Goal: Information Seeking & Learning: Check status

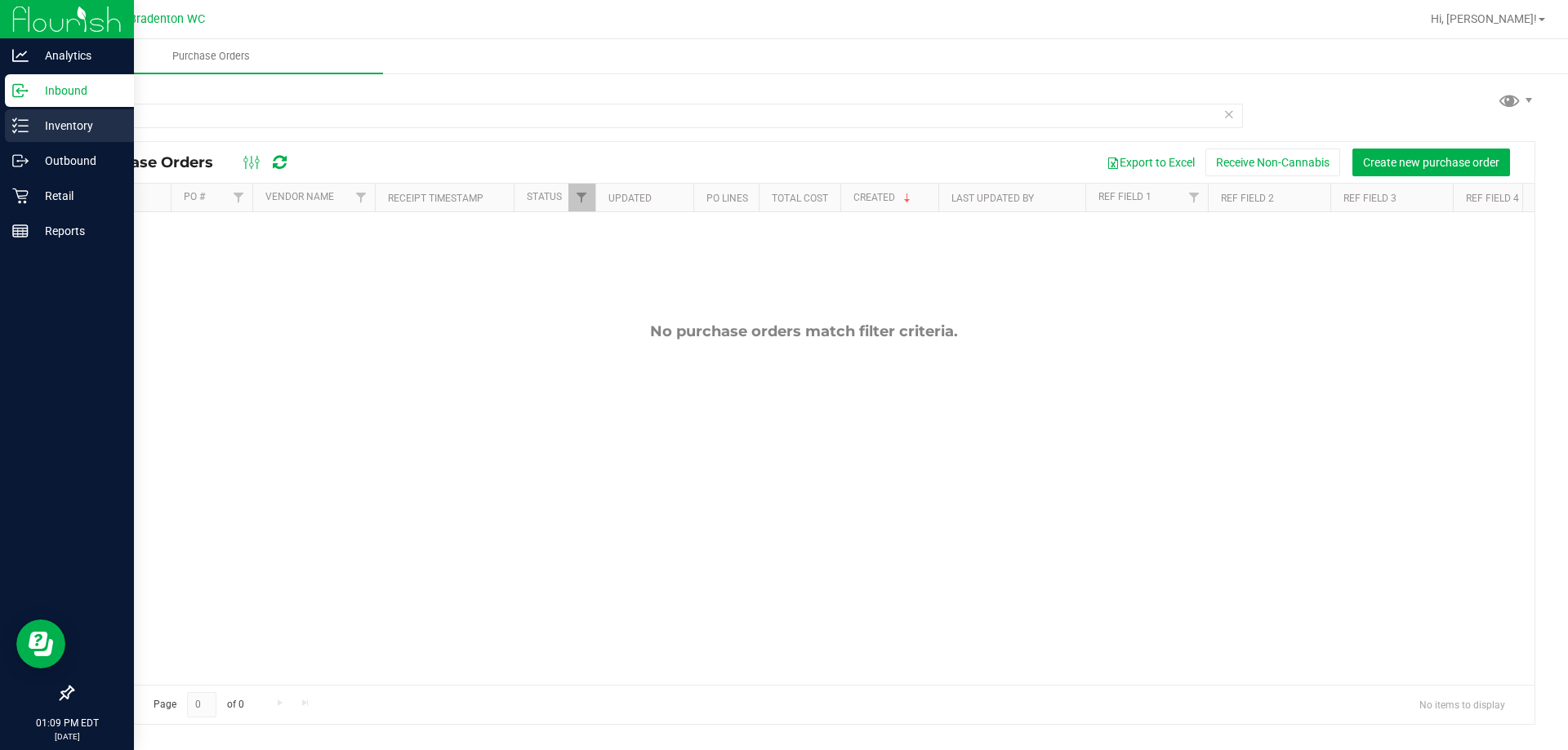
type input "choc"
click at [57, 122] on p "Inventory" at bounding box center [78, 125] width 98 height 19
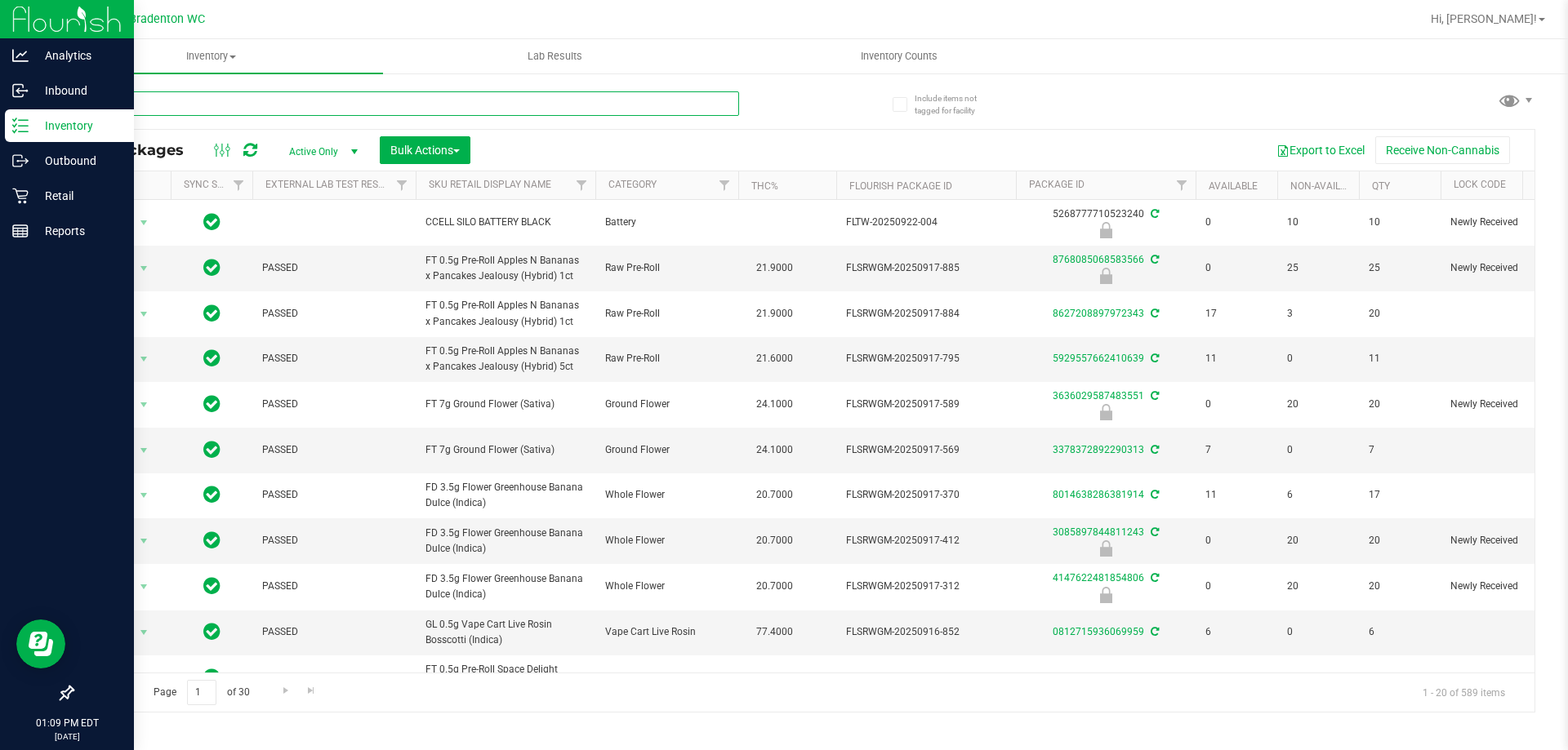
click at [243, 112] on input "text" at bounding box center [405, 103] width 667 height 25
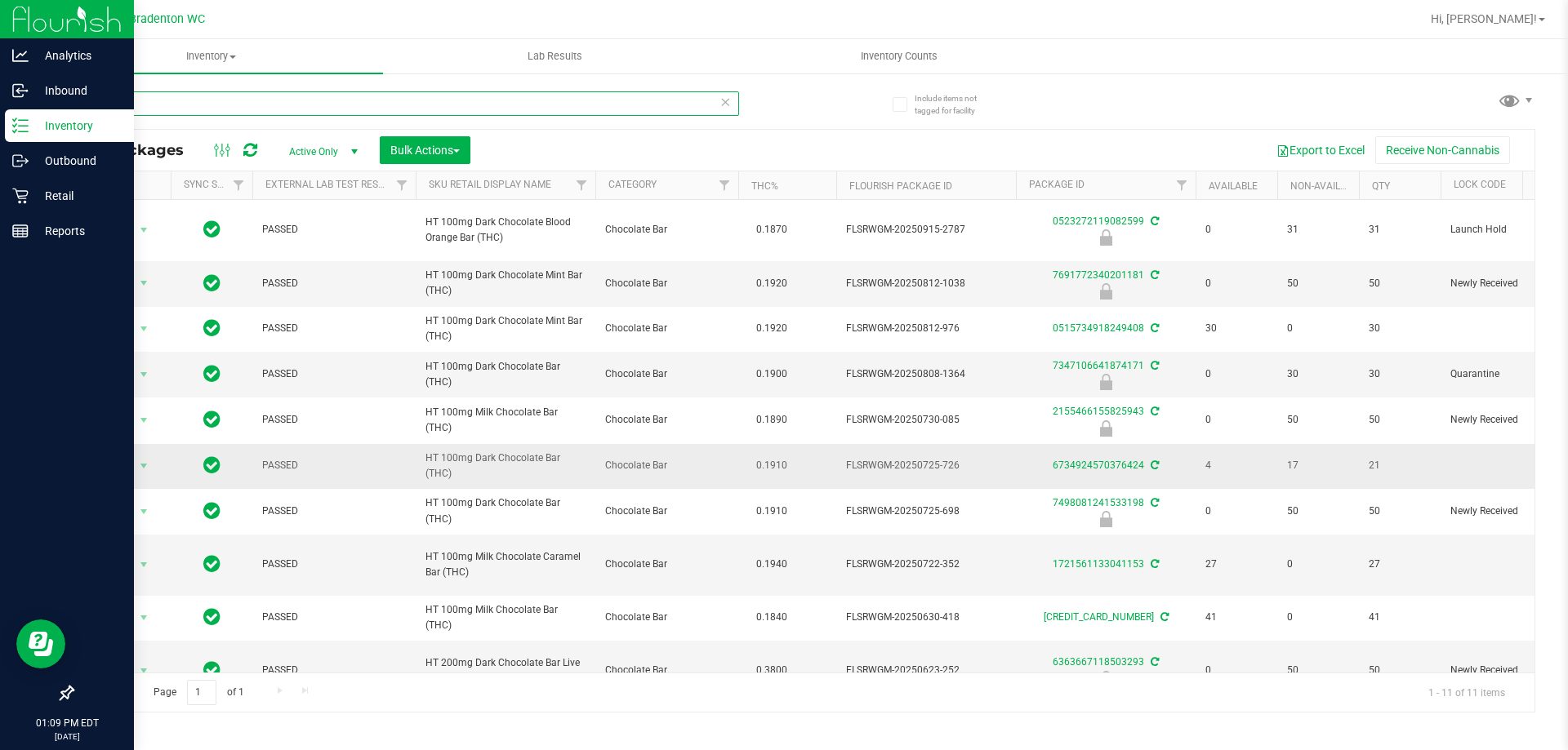
type input "choc"
drag, startPoint x: 464, startPoint y: 476, endPoint x: 420, endPoint y: 466, distance: 45.1
click at [420, 466] on td "HT 100mg Dark Chocolate Bar (THC)" at bounding box center [505, 466] width 179 height 45
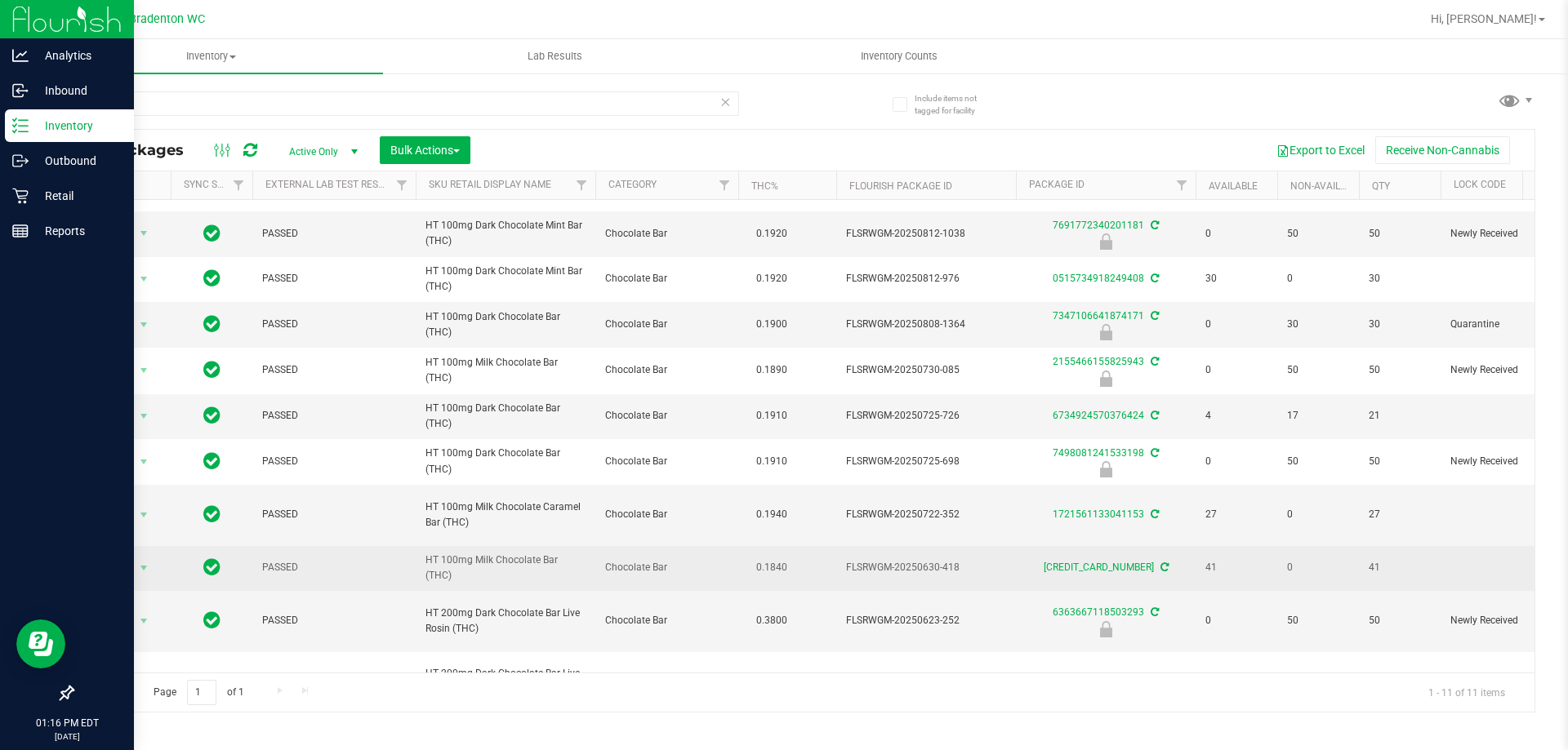
scroll to position [102, 0]
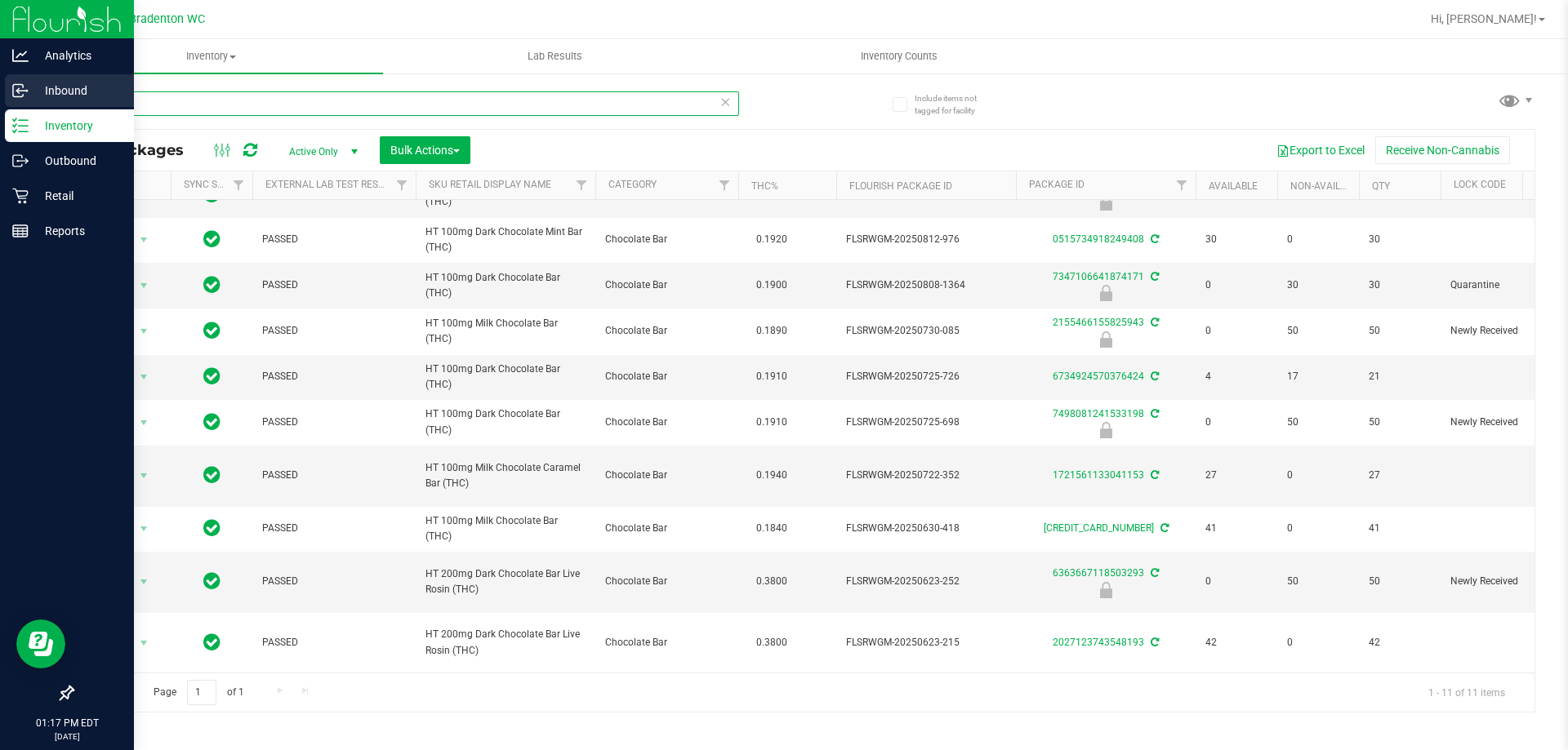
drag, startPoint x: 172, startPoint y: 94, endPoint x: 16, endPoint y: 74, distance: 157.3
click at [23, 81] on div "Analytics Inbound Inventory Outbound Retail Reports 01:17 PM EDT [DATE] 09/26 B…" at bounding box center [784, 375] width 1568 height 750
paste input "SN250728DC1-0804"
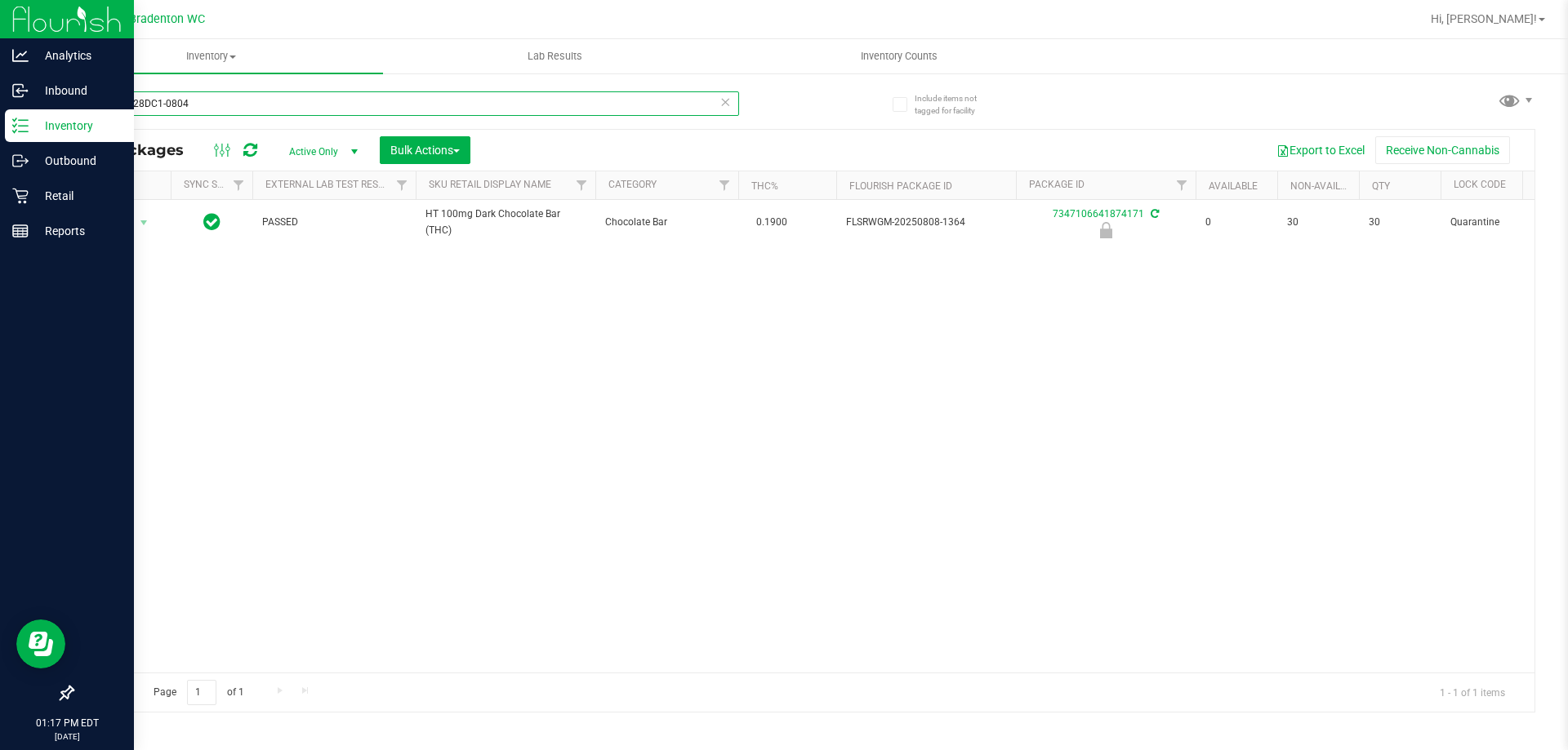
type input "SN250728DC1-0804"
click at [55, 191] on p "Retail" at bounding box center [78, 196] width 98 height 19
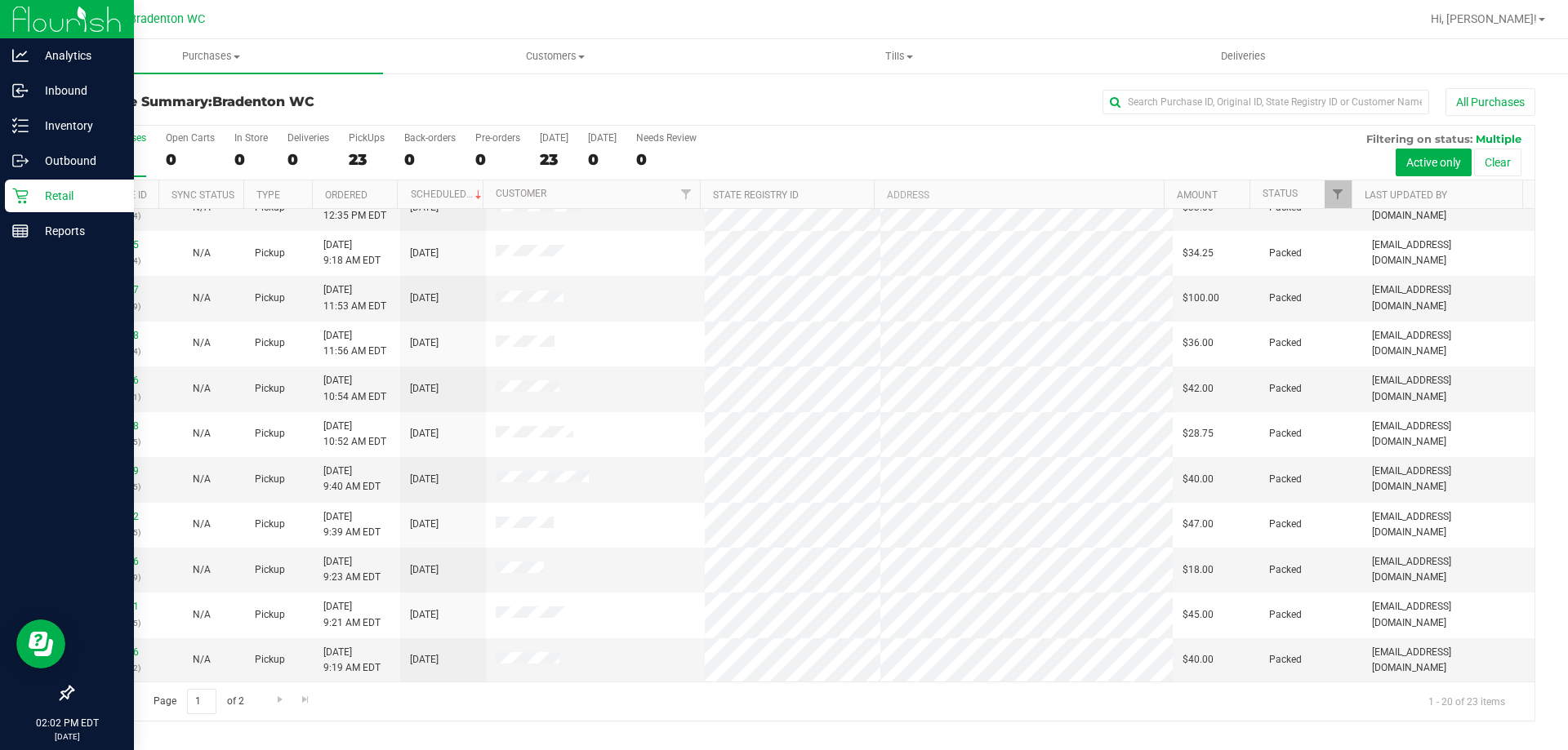
scroll to position [431, 0]
click at [278, 694] on span "Go to the next page" at bounding box center [280, 699] width 13 height 13
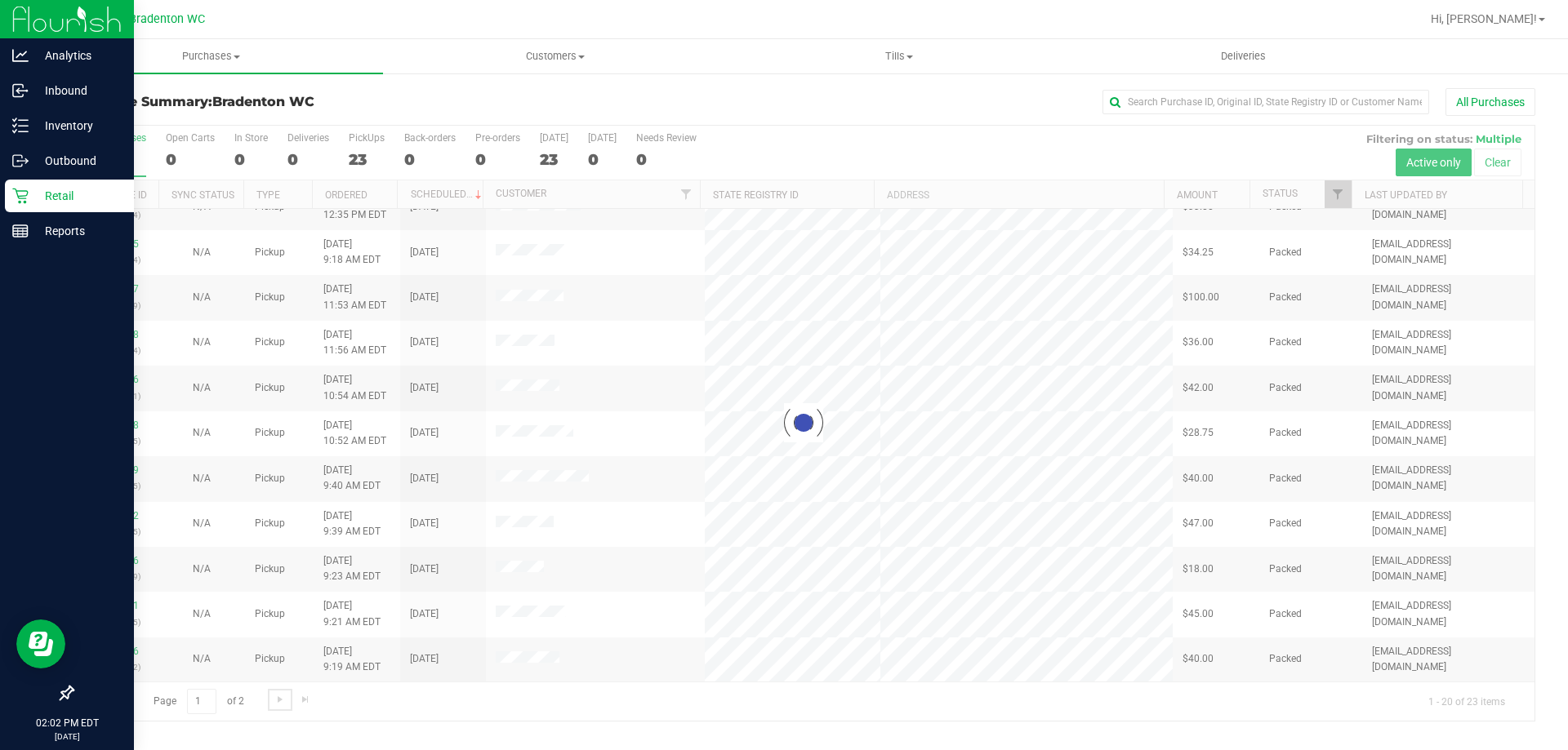
scroll to position [0, 0]
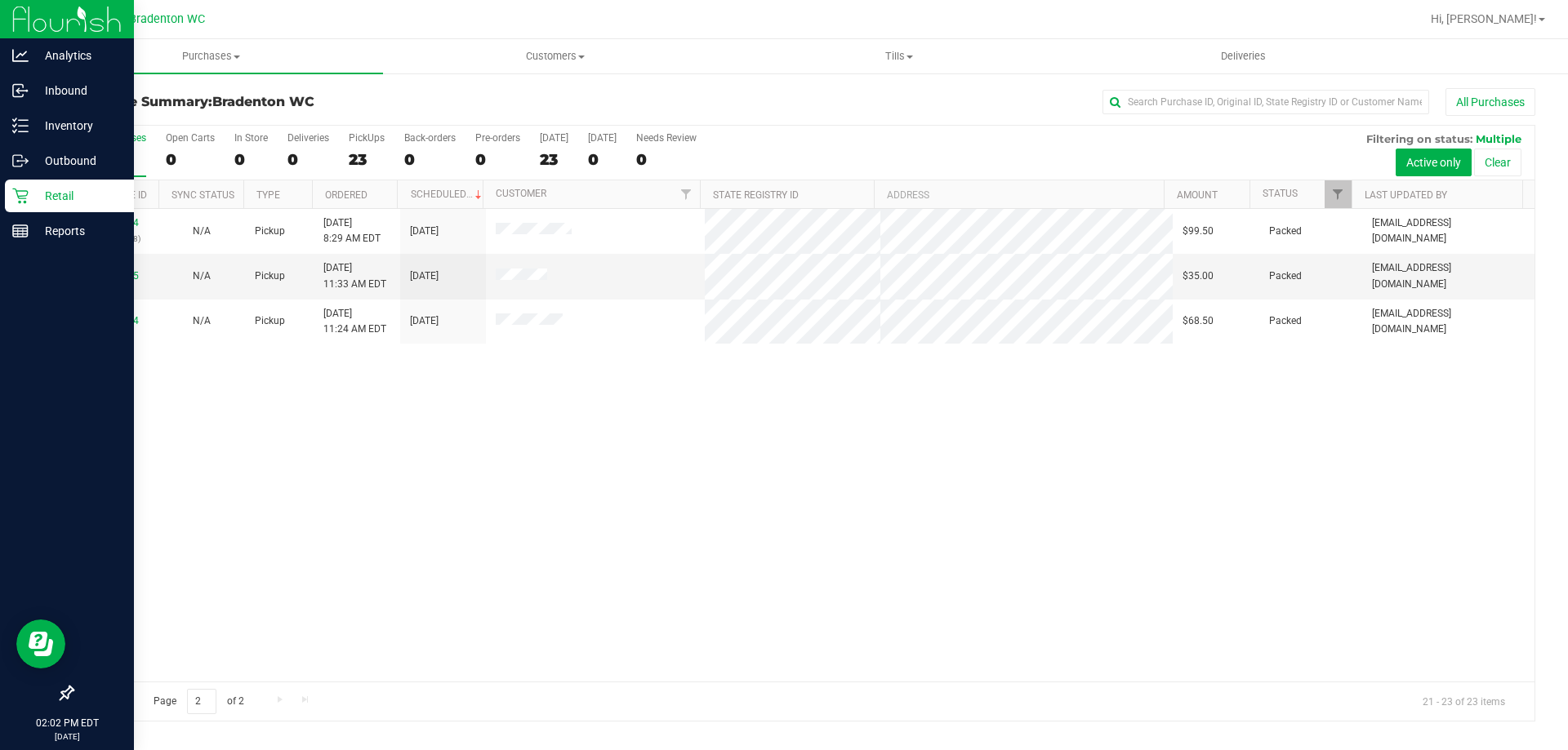
click at [119, 709] on link "Go to the previous page" at bounding box center [116, 699] width 24 height 22
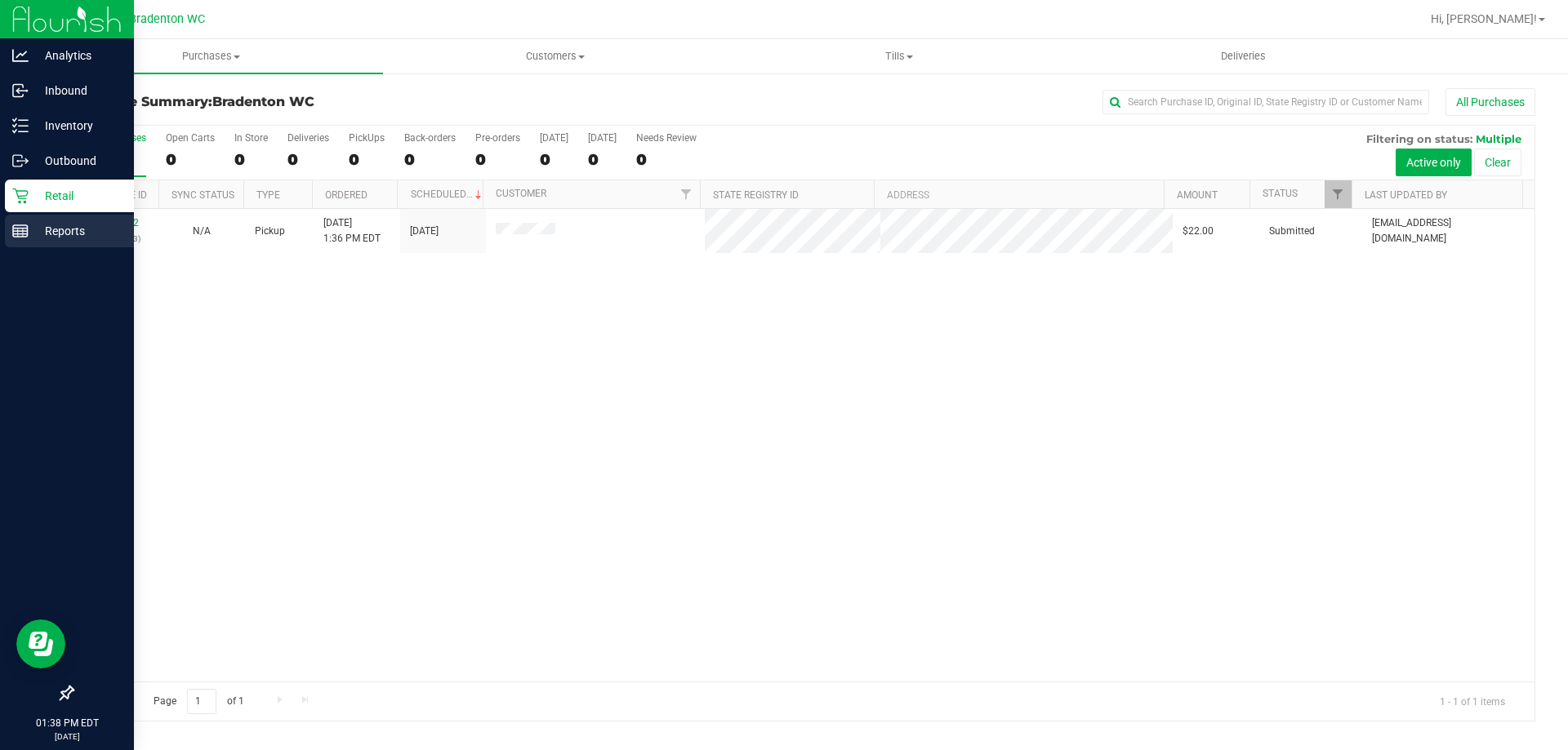
click at [62, 239] on p "Reports" at bounding box center [78, 231] width 98 height 19
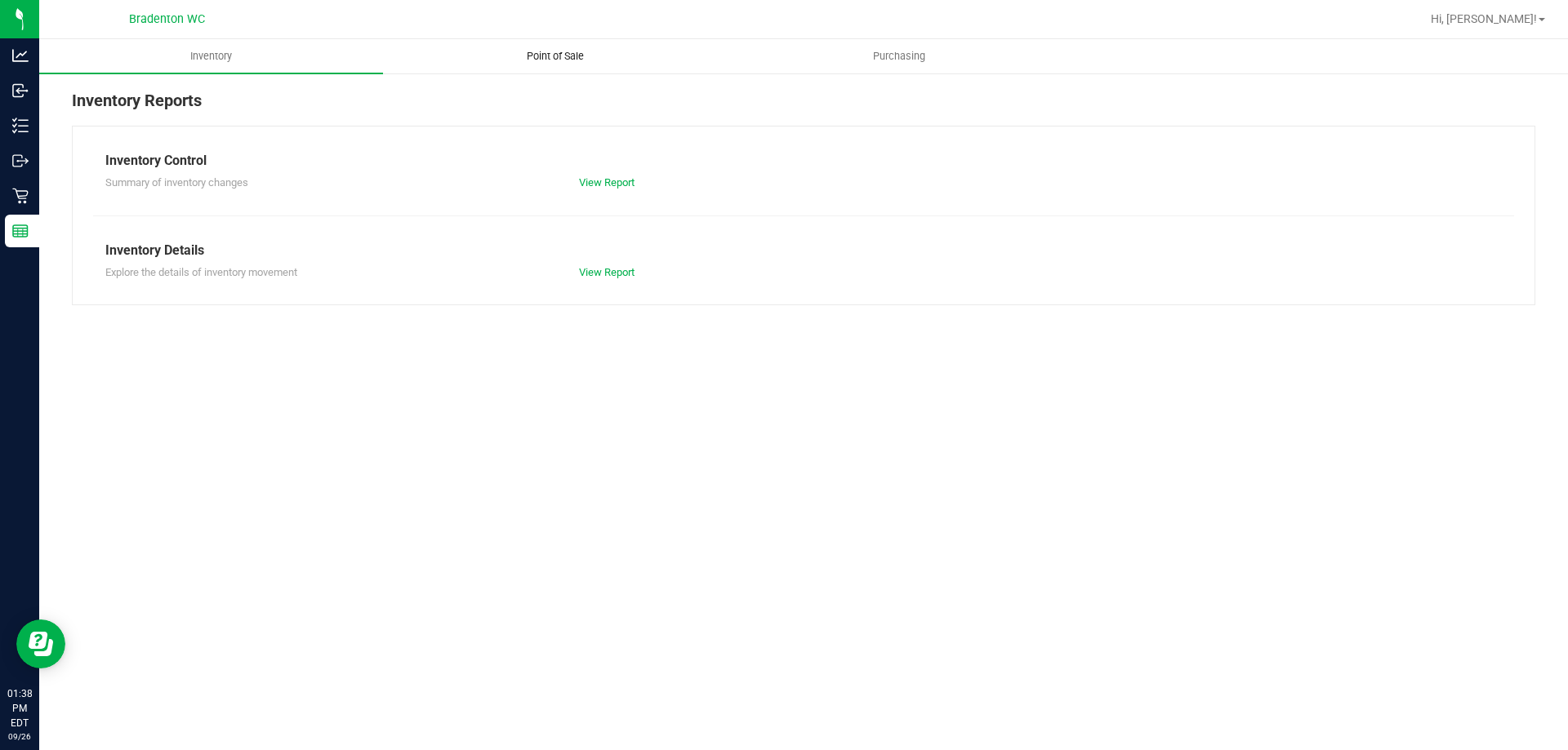
click at [557, 44] on uib-tab-heading "Point of Sale" at bounding box center [554, 56] width 342 height 32
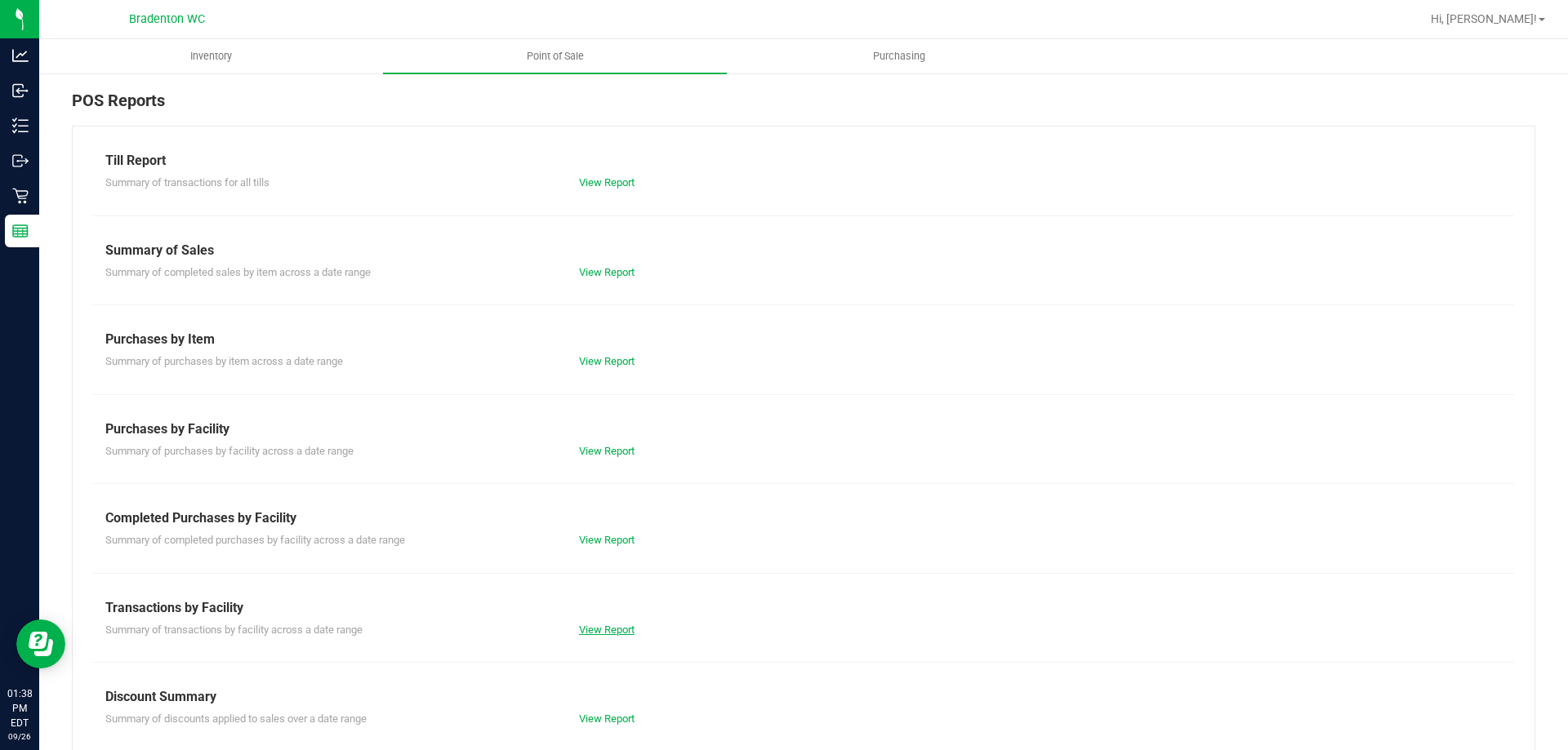
click at [614, 632] on link "View Report" at bounding box center [606, 630] width 55 height 12
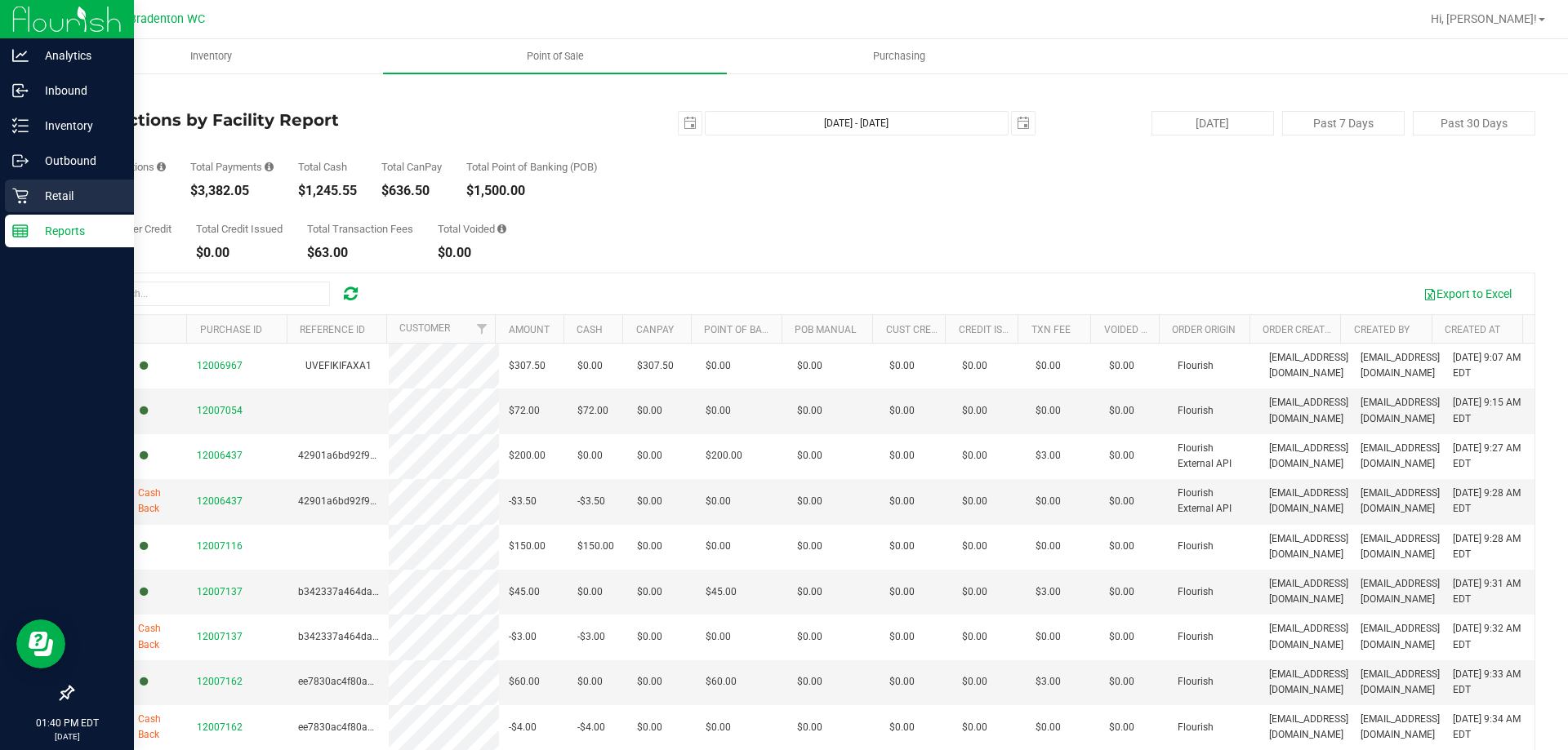
click at [82, 199] on p "Retail" at bounding box center [78, 196] width 98 height 19
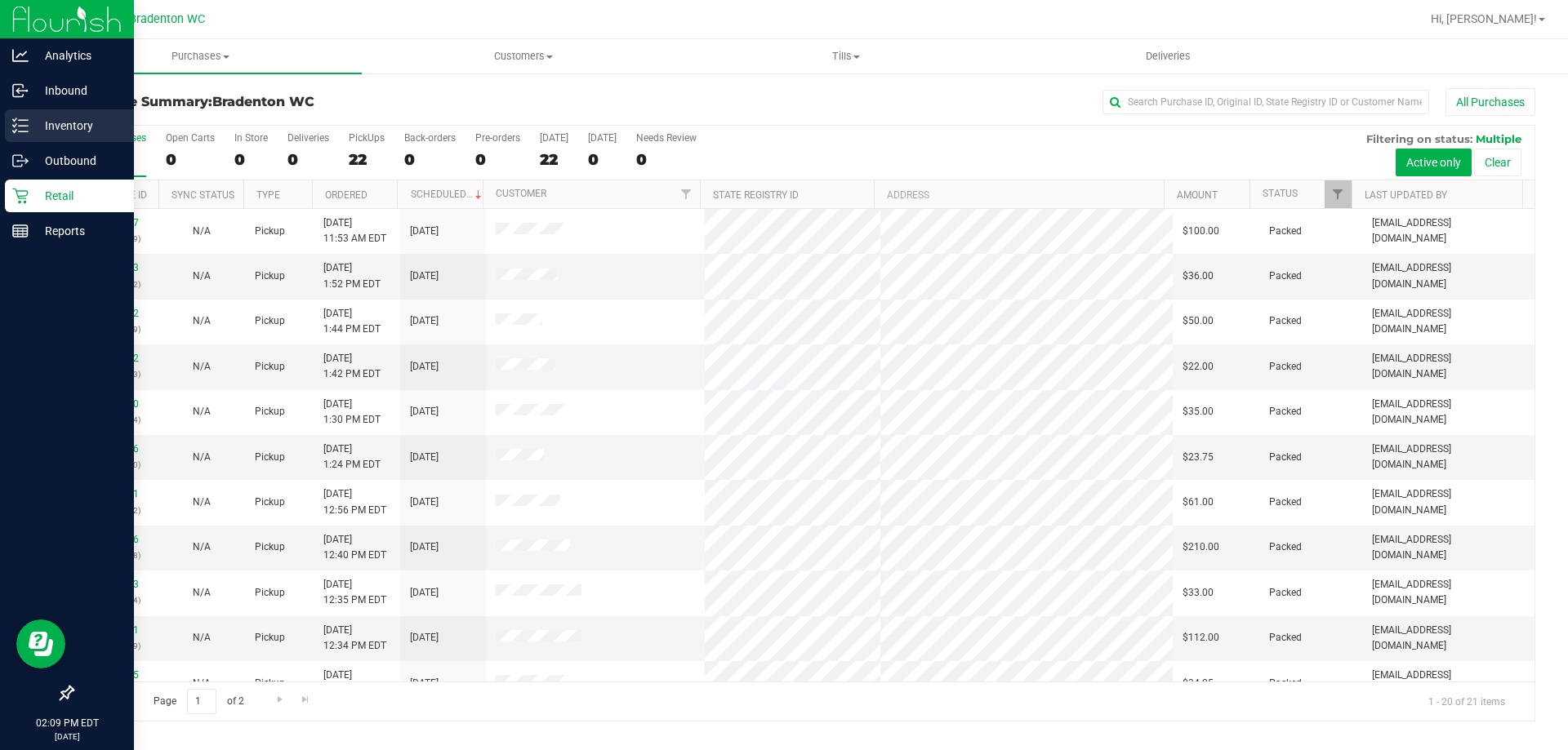
click at [79, 120] on p "Inventory" at bounding box center [78, 125] width 98 height 19
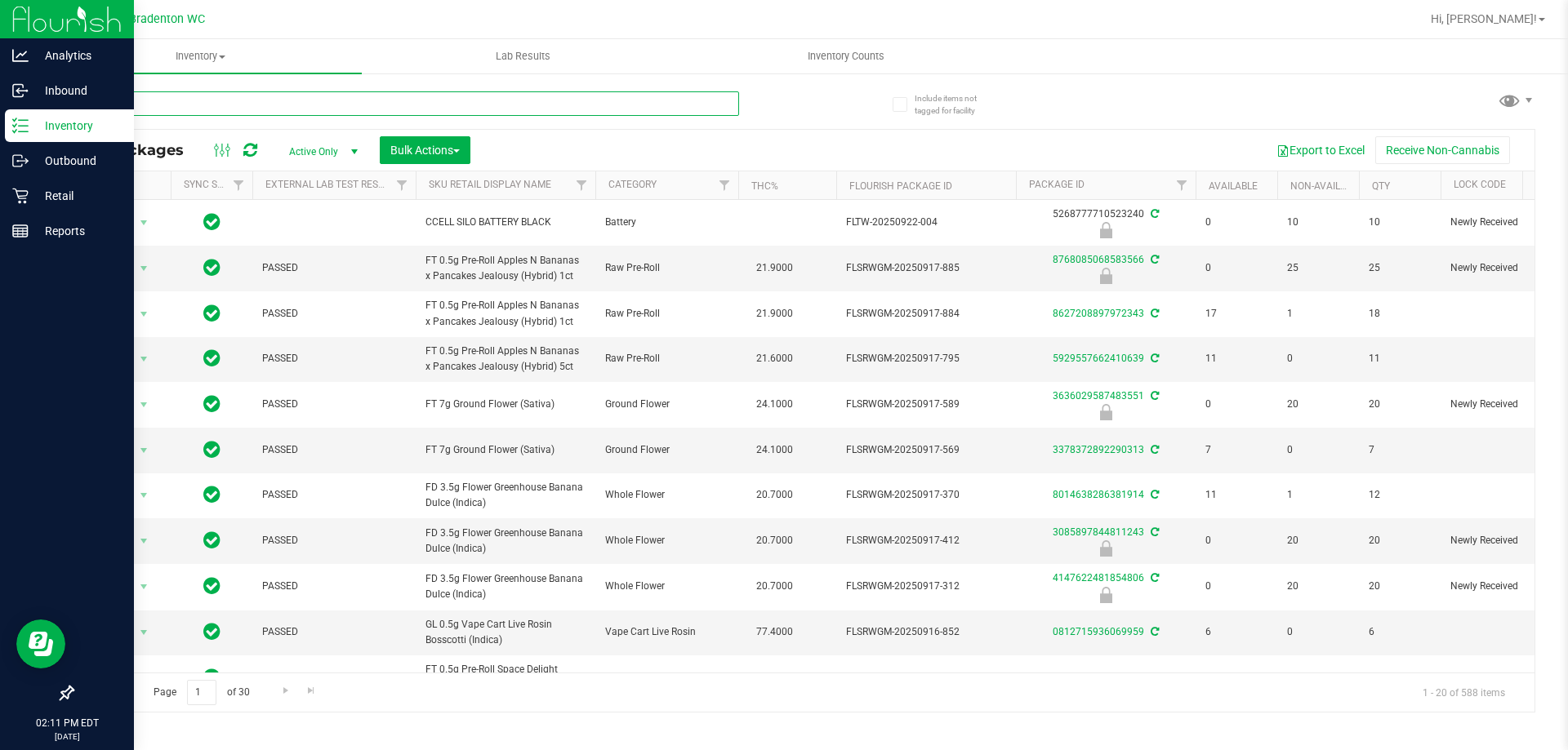
click at [271, 95] on input "text" at bounding box center [405, 103] width 667 height 25
type input "choc"
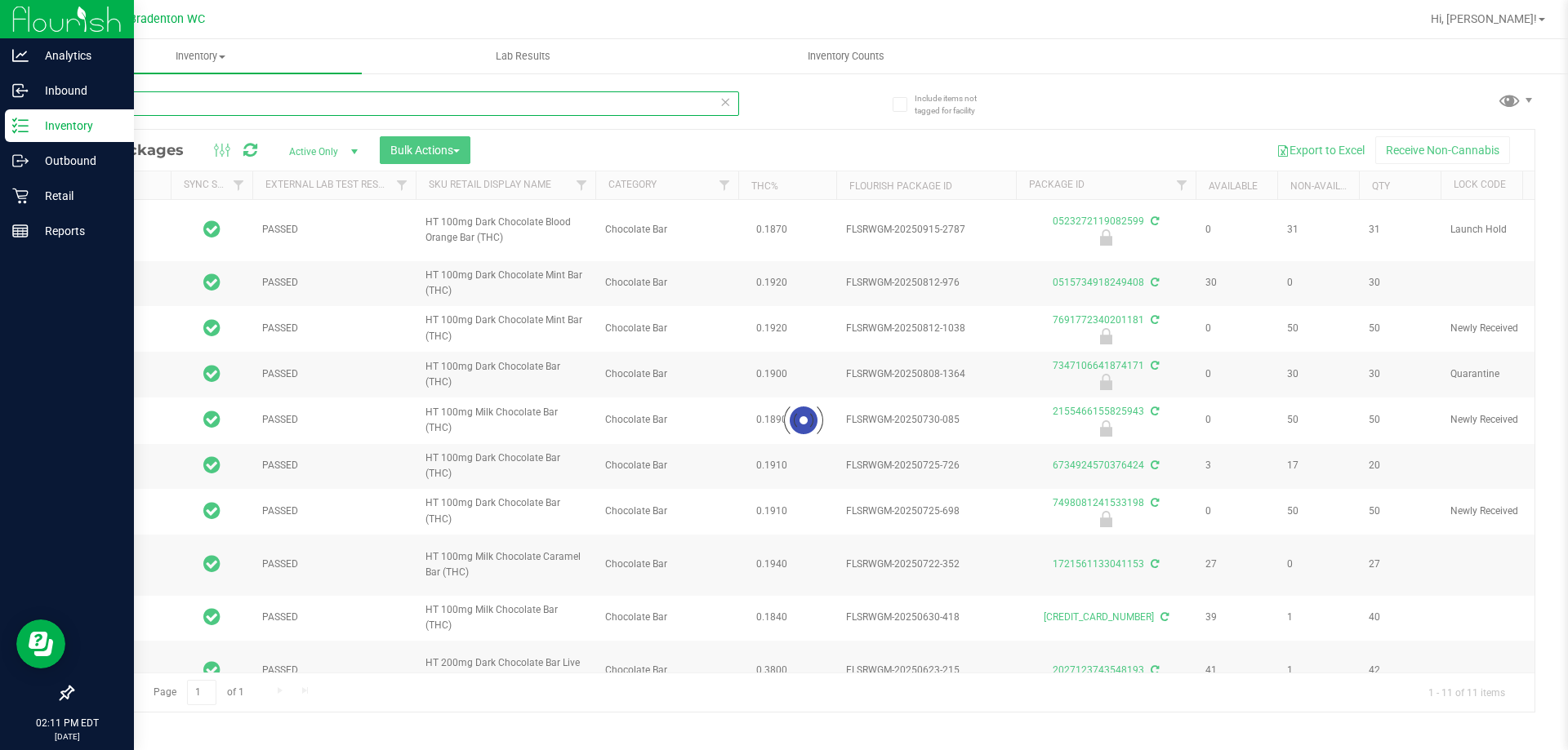
type input "[DATE]"
type input "choc"
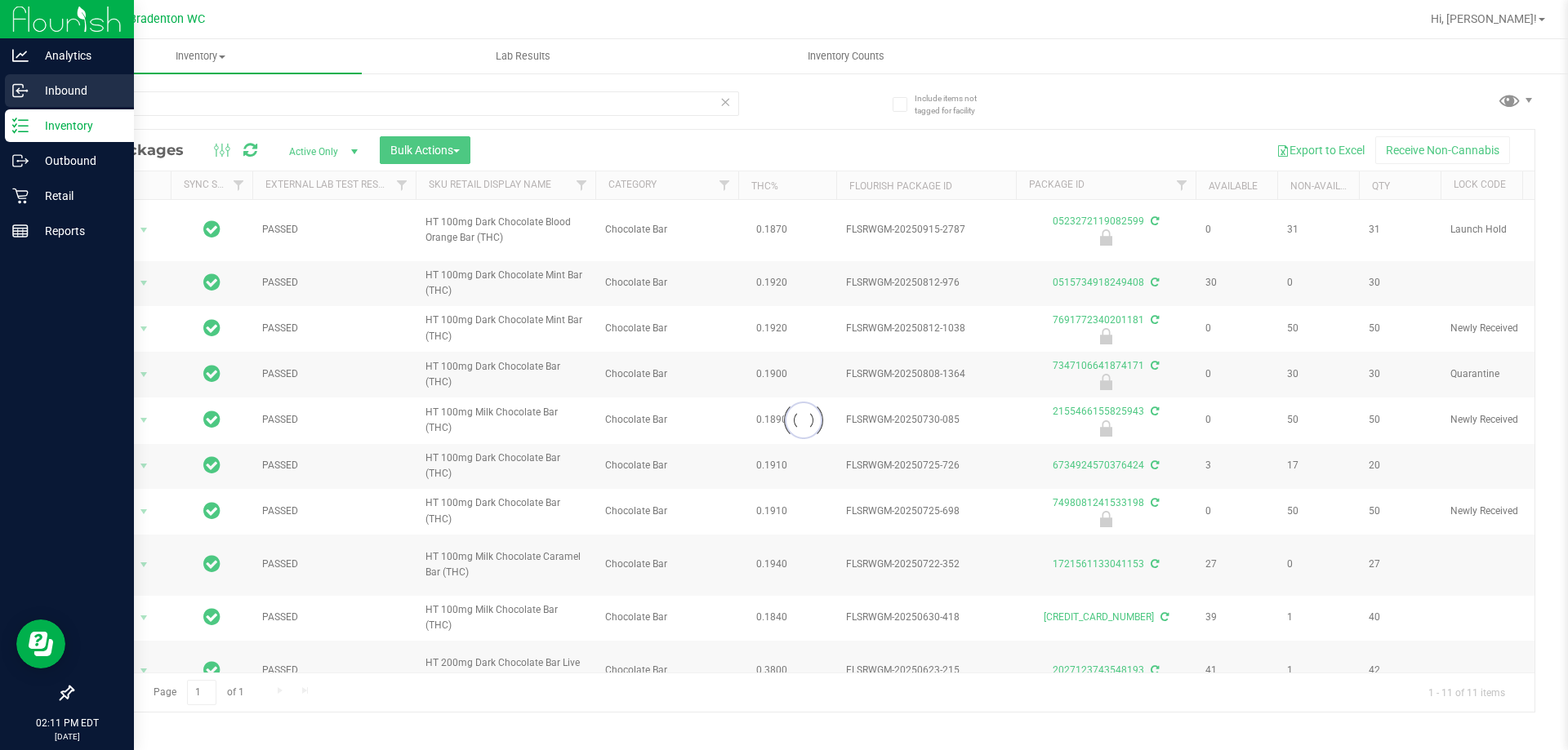
click at [67, 86] on p "Inbound" at bounding box center [78, 90] width 98 height 19
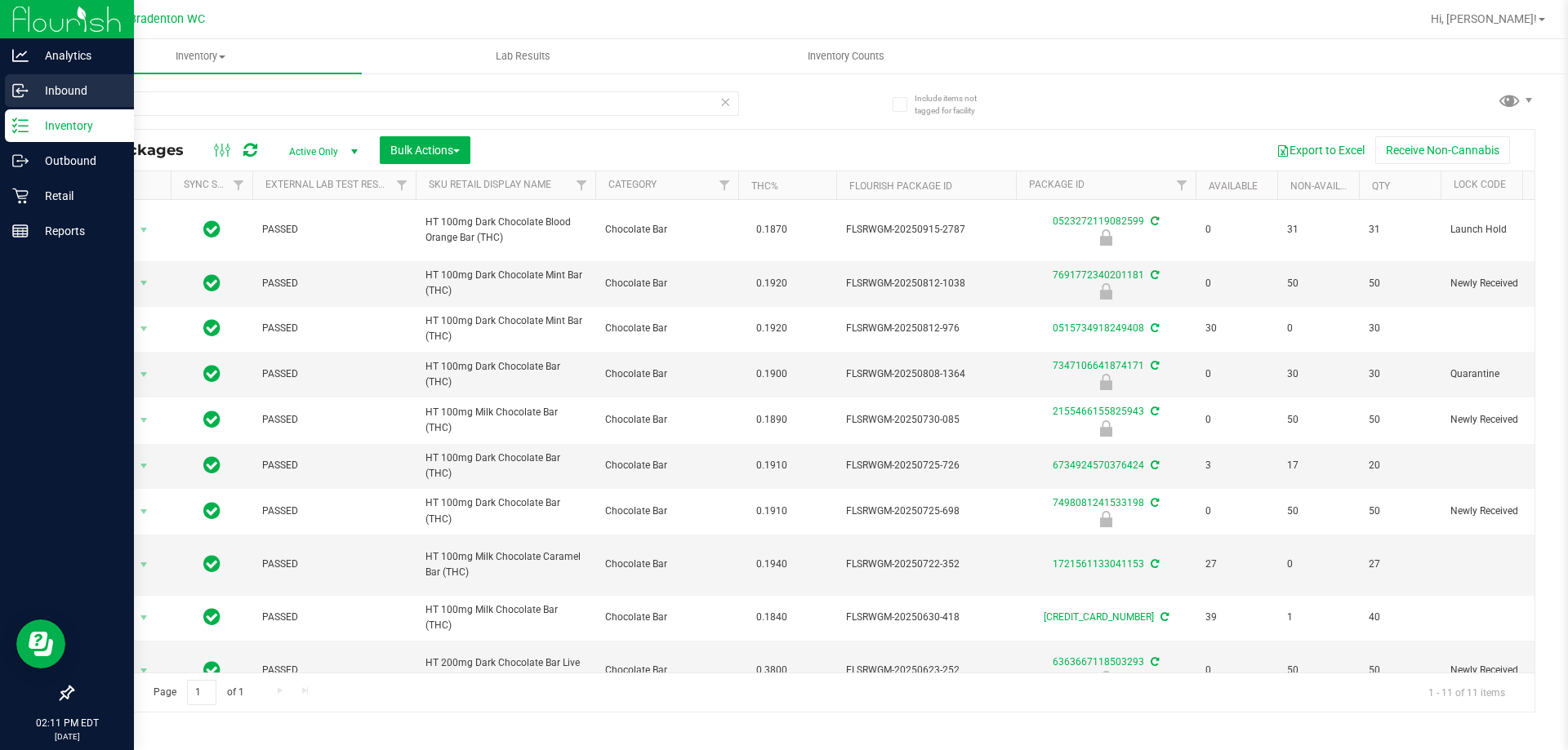
click at [67, 88] on p "Inbound" at bounding box center [78, 90] width 98 height 19
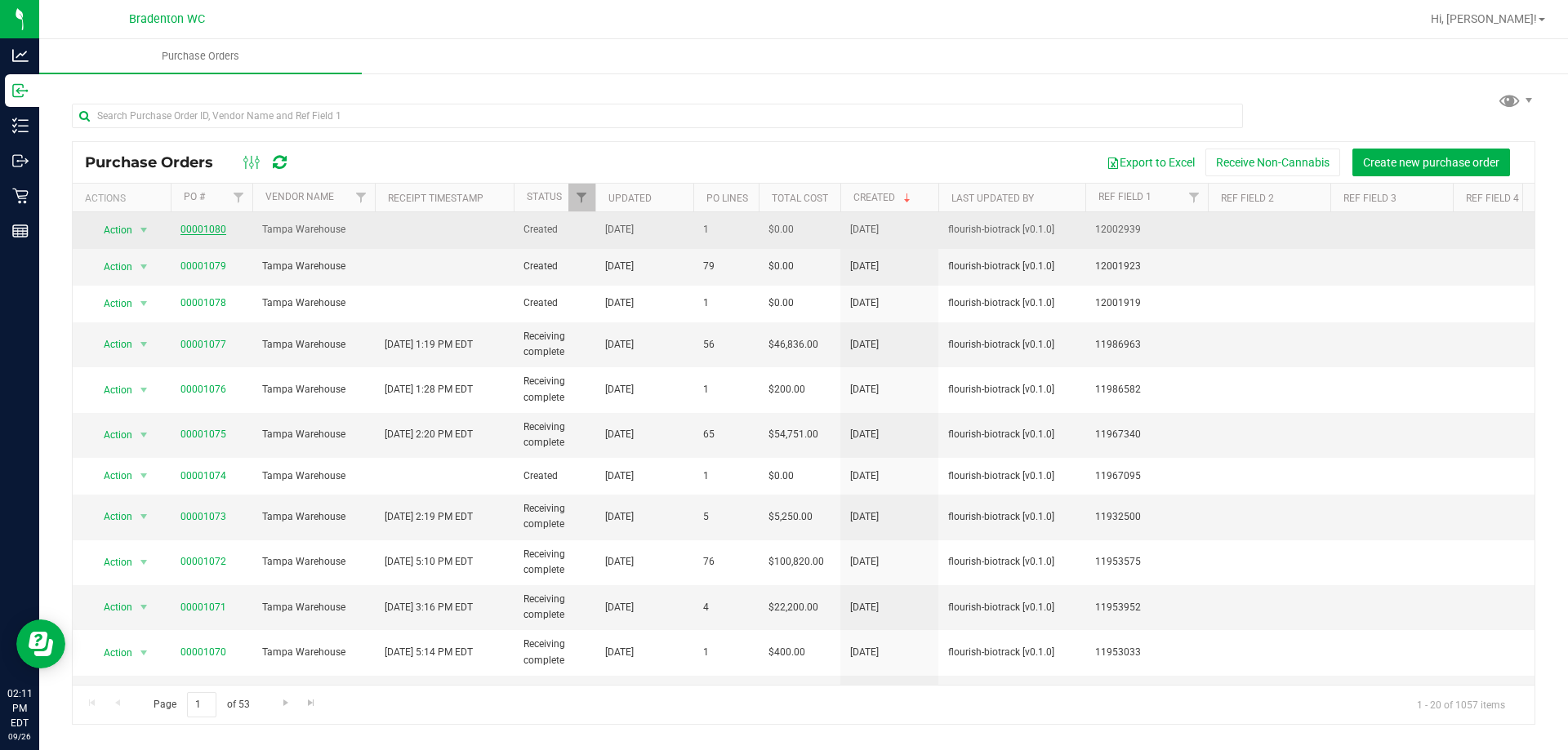
click at [213, 226] on link "00001080" at bounding box center [203, 229] width 46 height 11
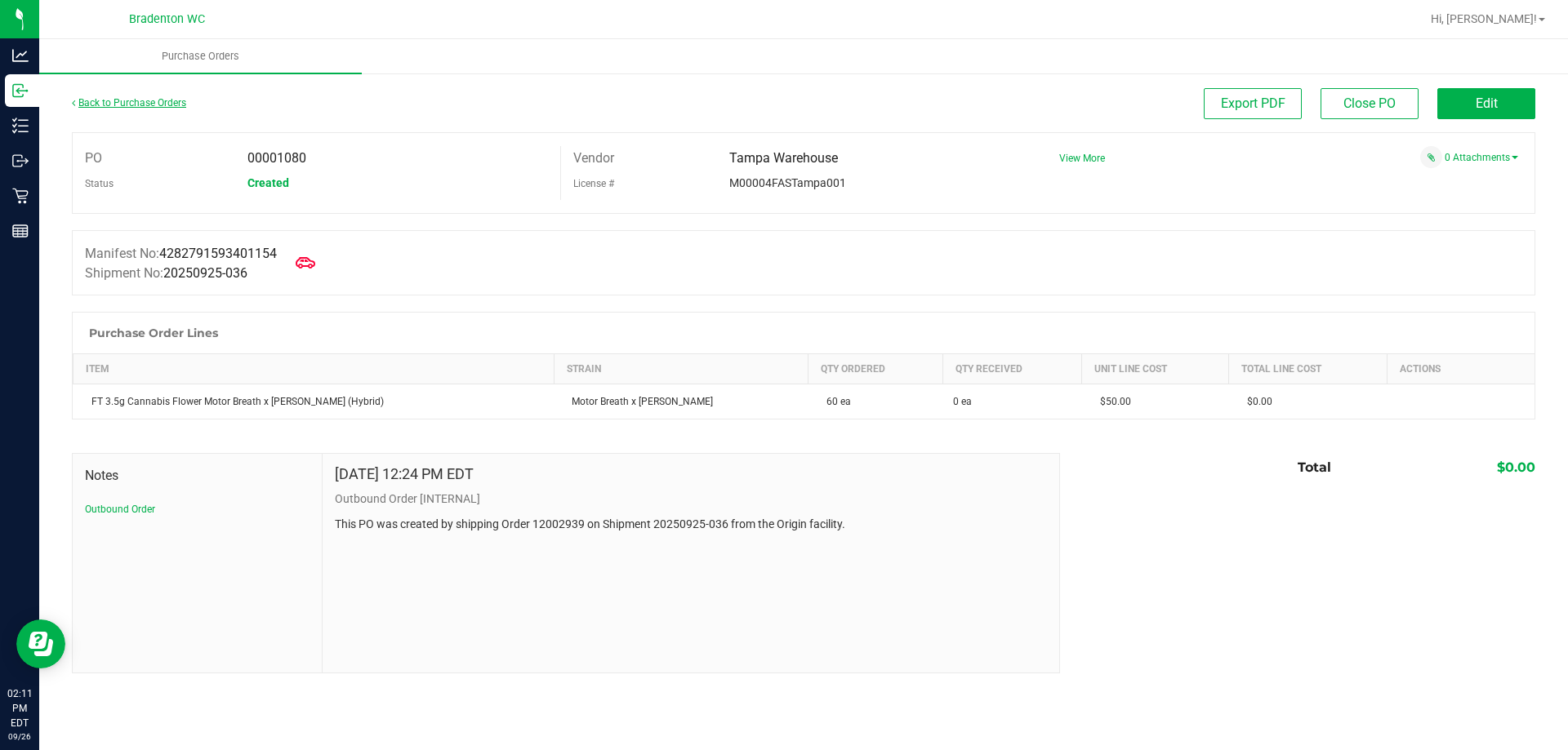
click at [119, 104] on link "Back to Purchase Orders" at bounding box center [129, 102] width 115 height 11
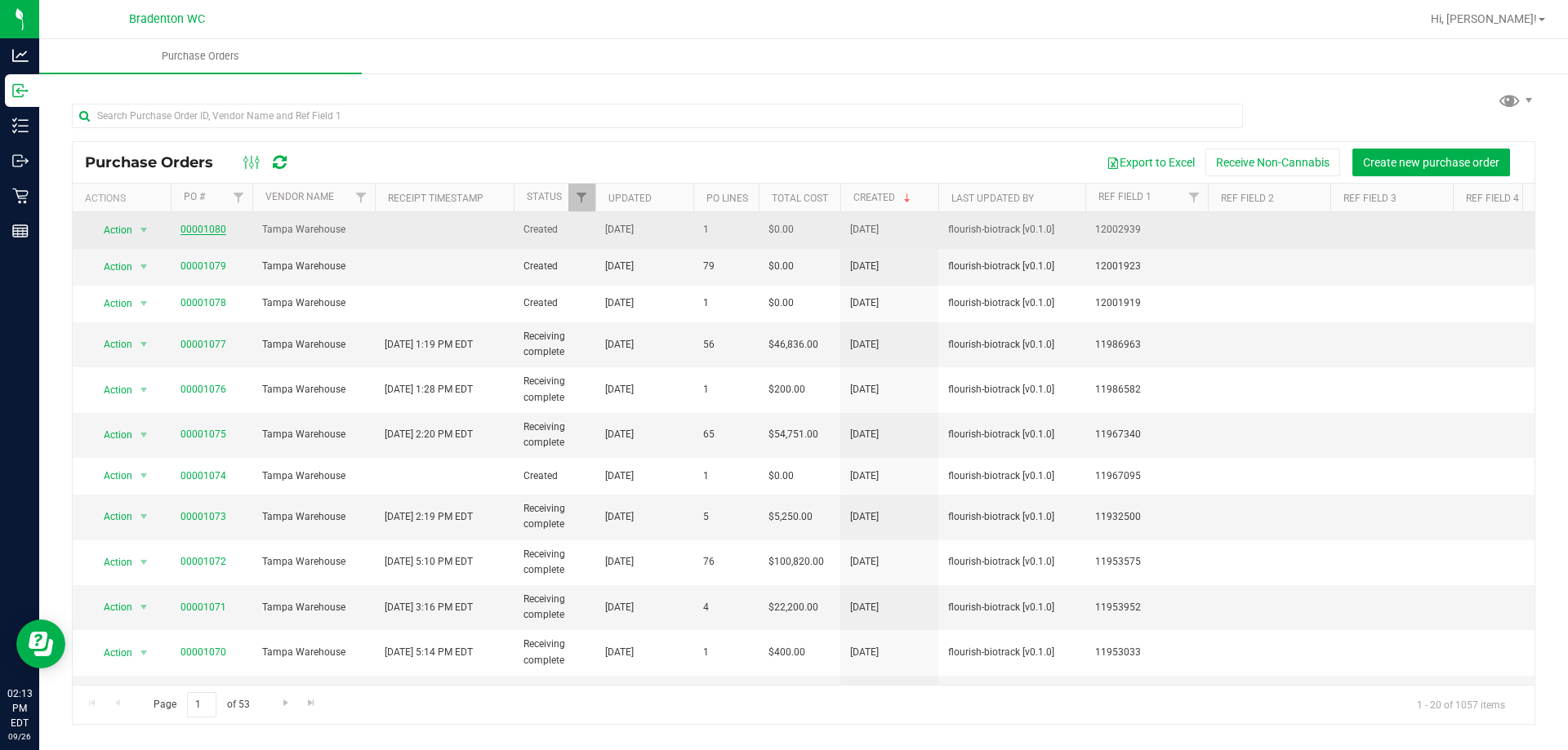
click at [208, 228] on link "00001080" at bounding box center [203, 229] width 46 height 11
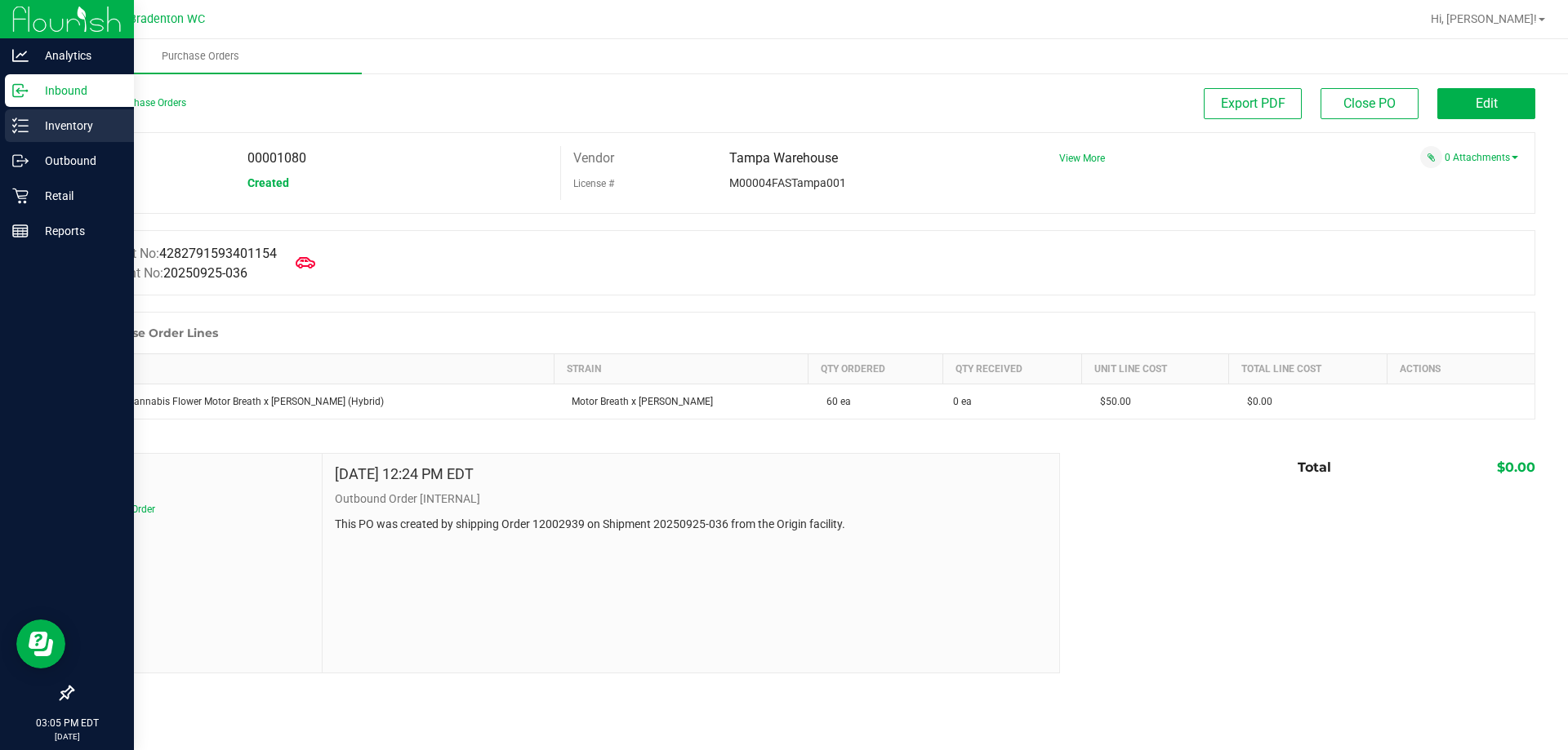
click at [69, 133] on p "Inventory" at bounding box center [78, 125] width 98 height 19
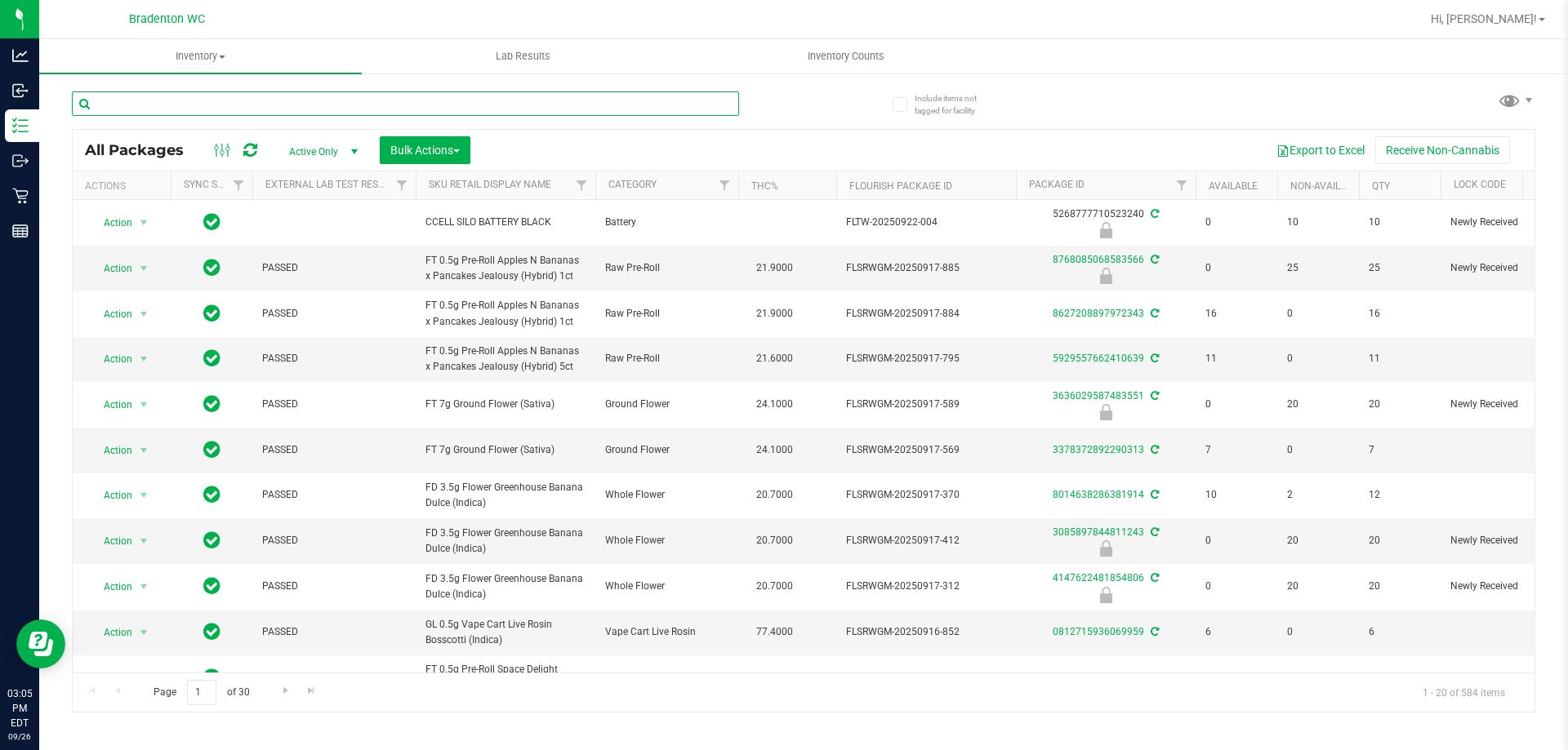
click at [275, 102] on input "text" at bounding box center [405, 103] width 667 height 25
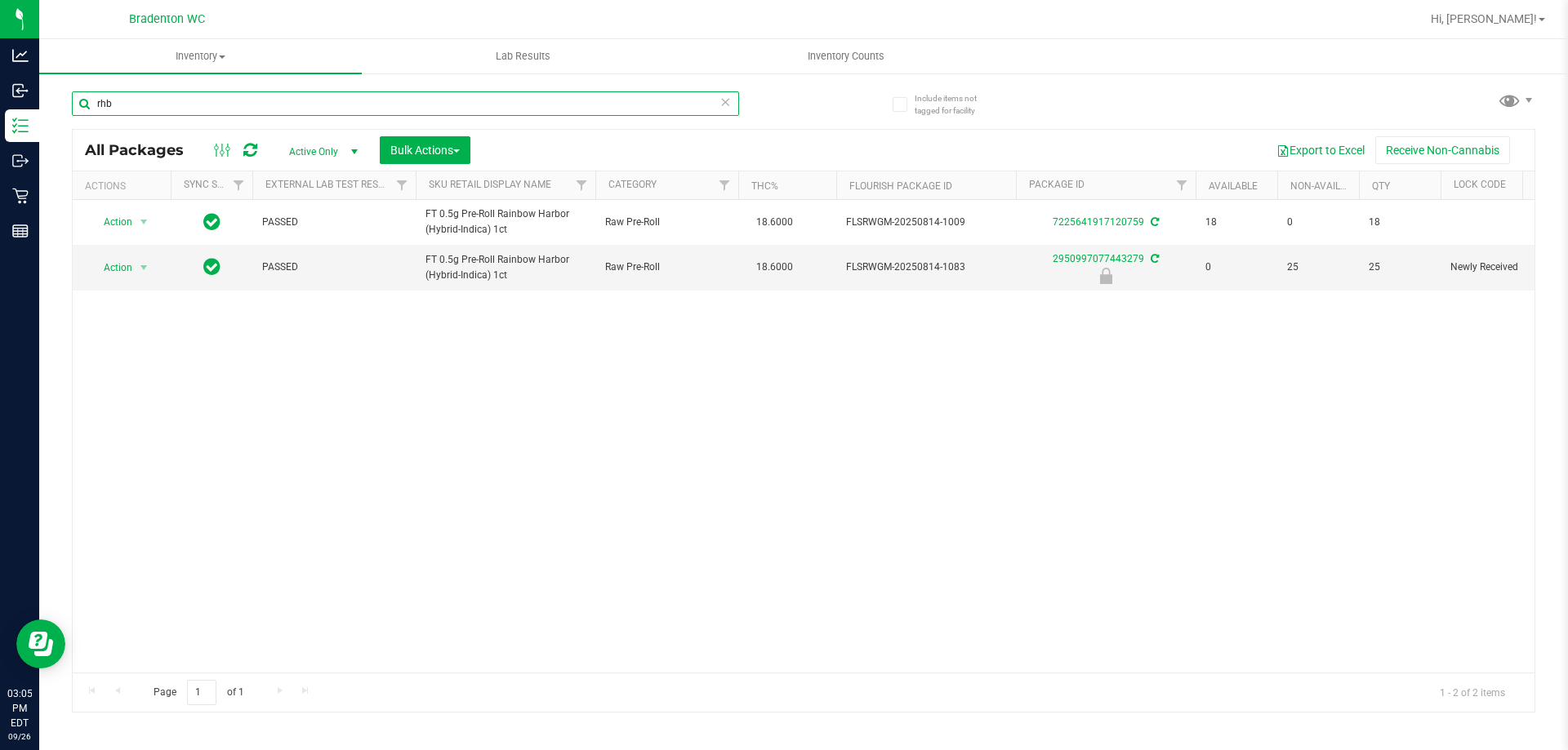
type input "rhb"
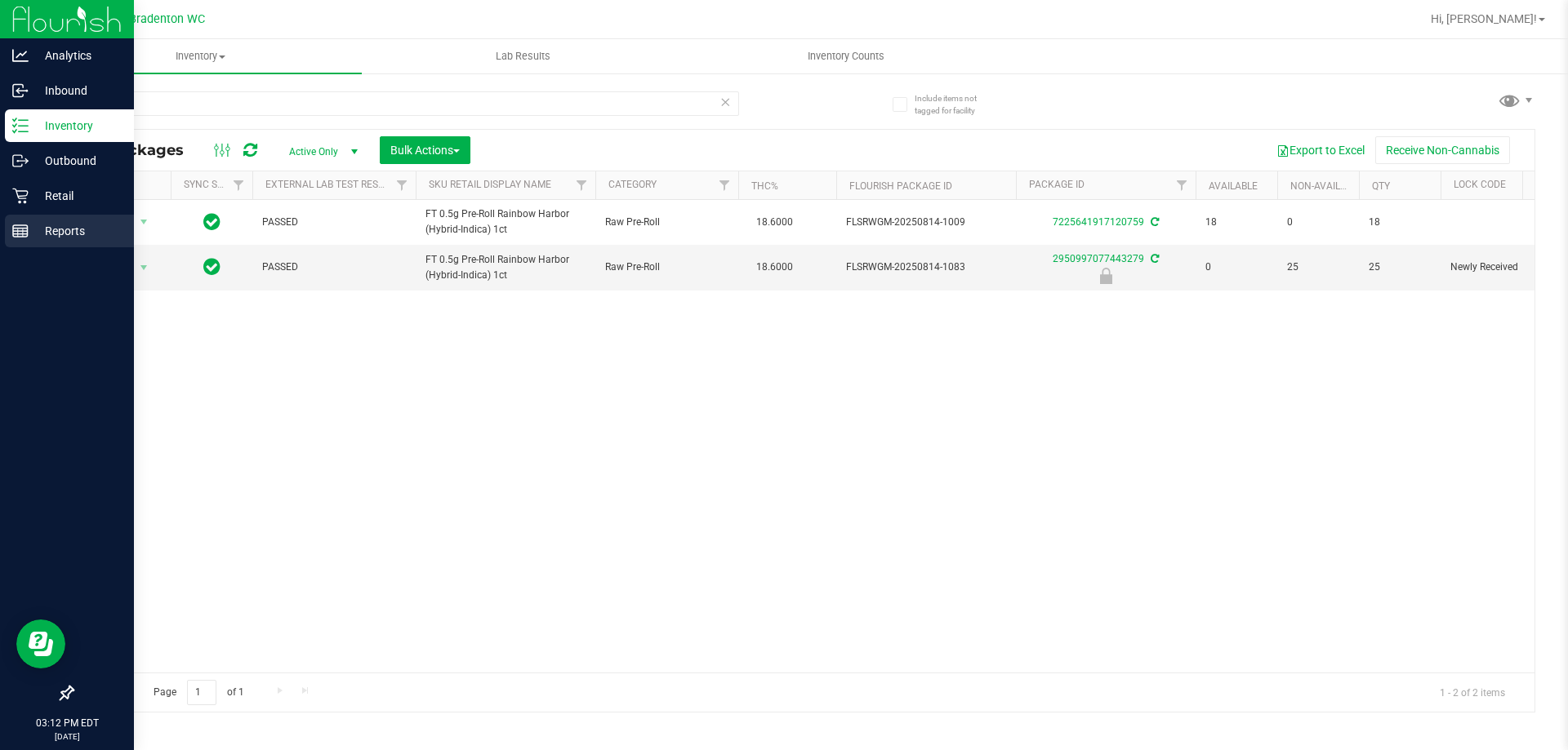
click at [37, 242] on div "Reports" at bounding box center [69, 230] width 129 height 32
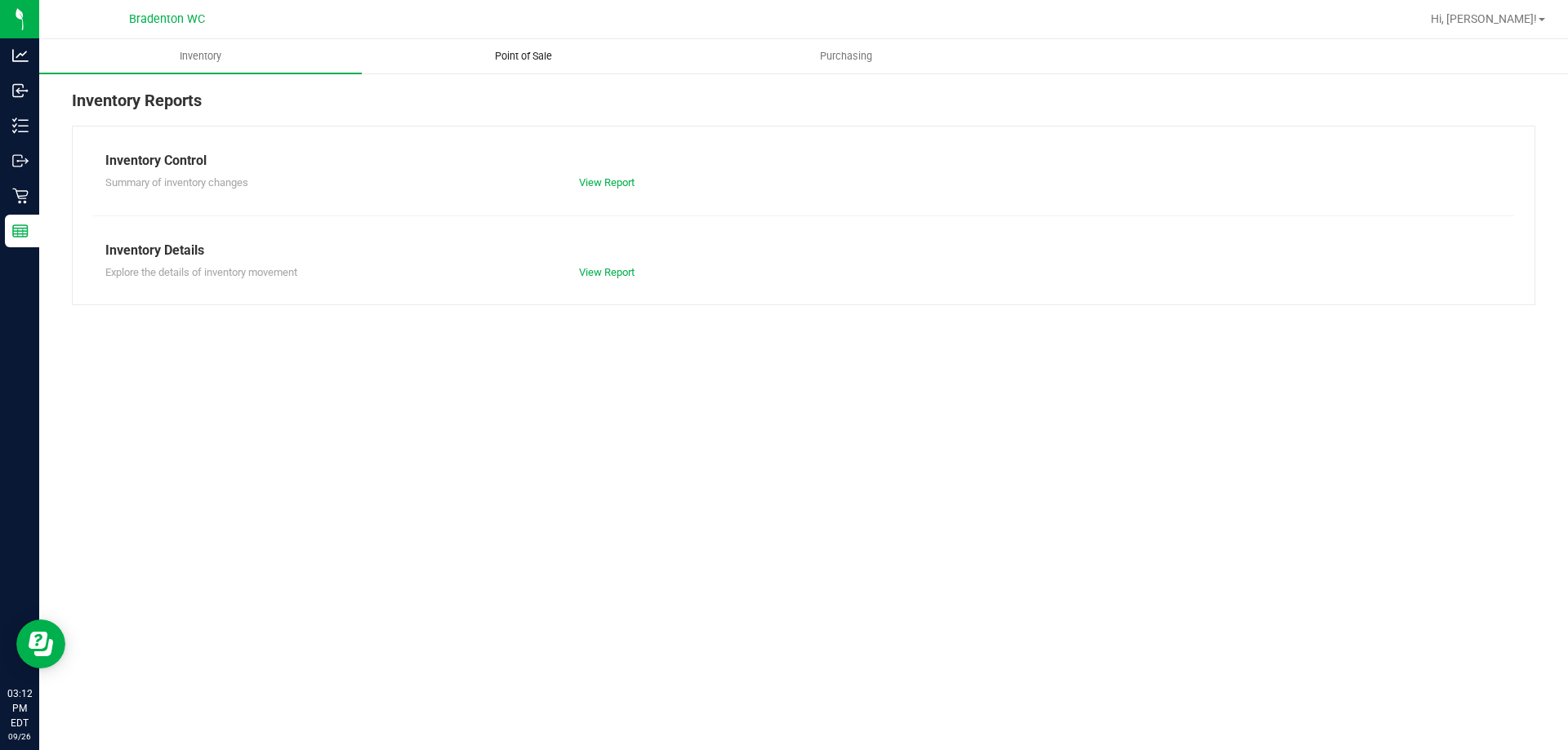
click at [510, 53] on span "Point of Sale" at bounding box center [524, 56] width 102 height 15
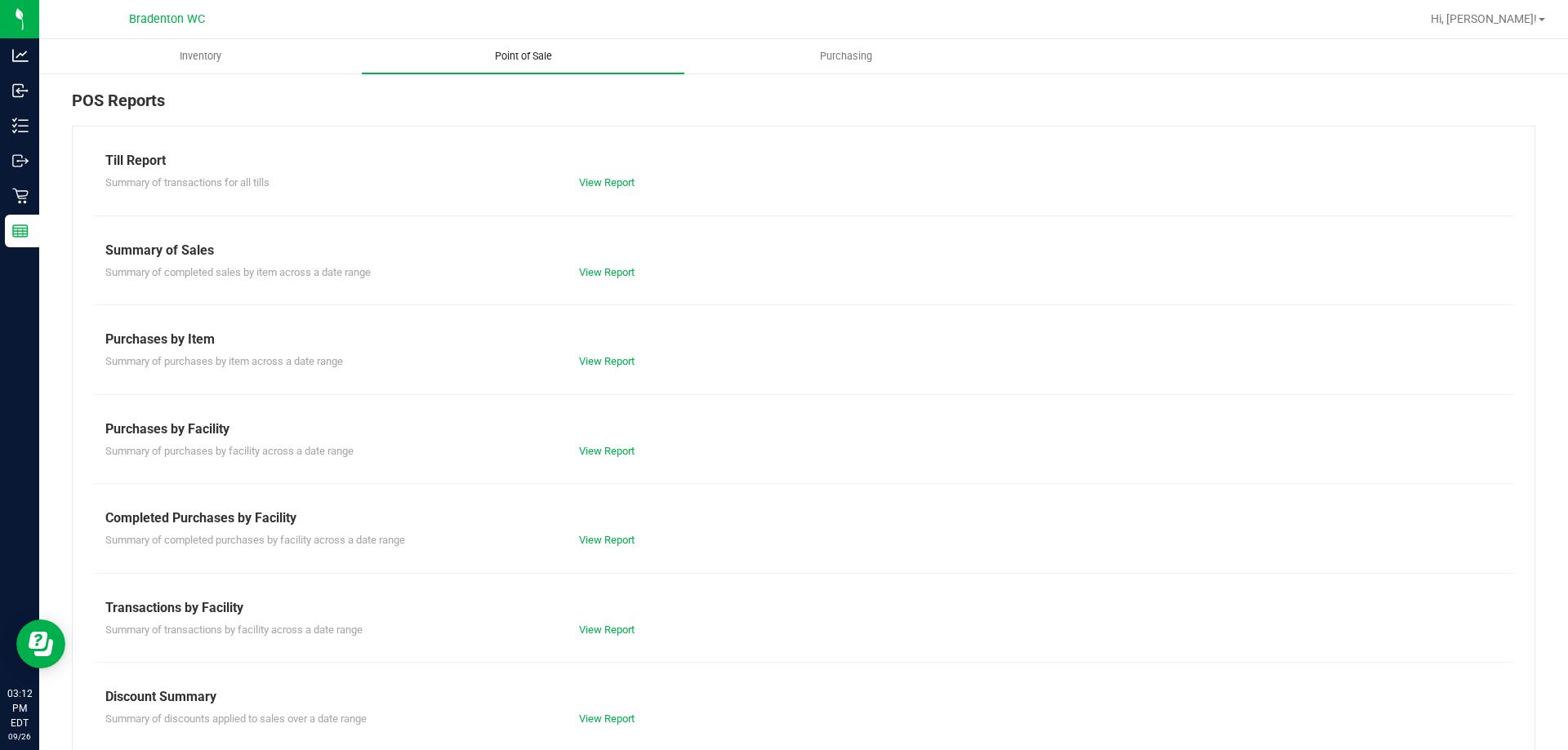
click at [608, 627] on link "View Report" at bounding box center [606, 630] width 55 height 12
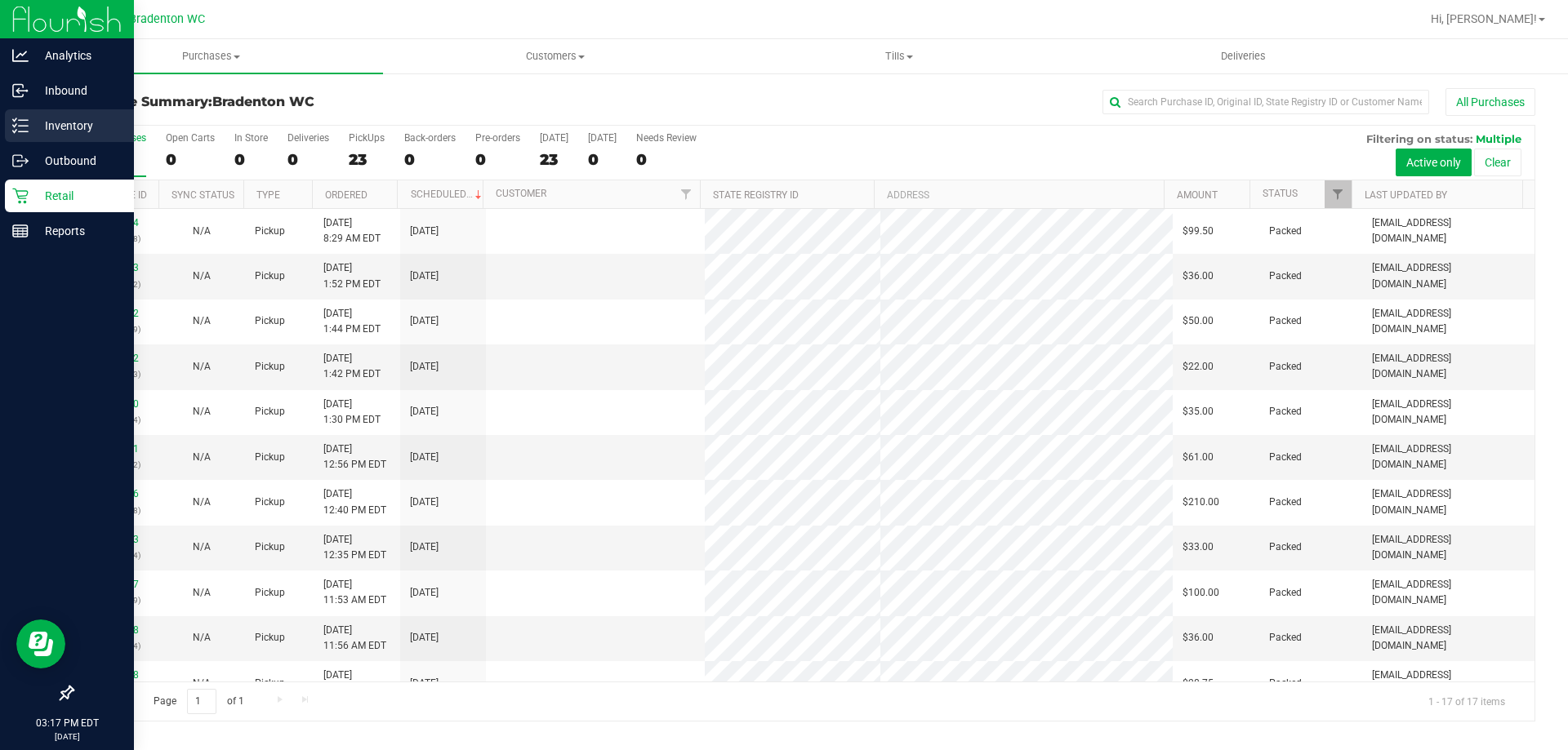
click at [54, 125] on p "Inventory" at bounding box center [78, 125] width 98 height 19
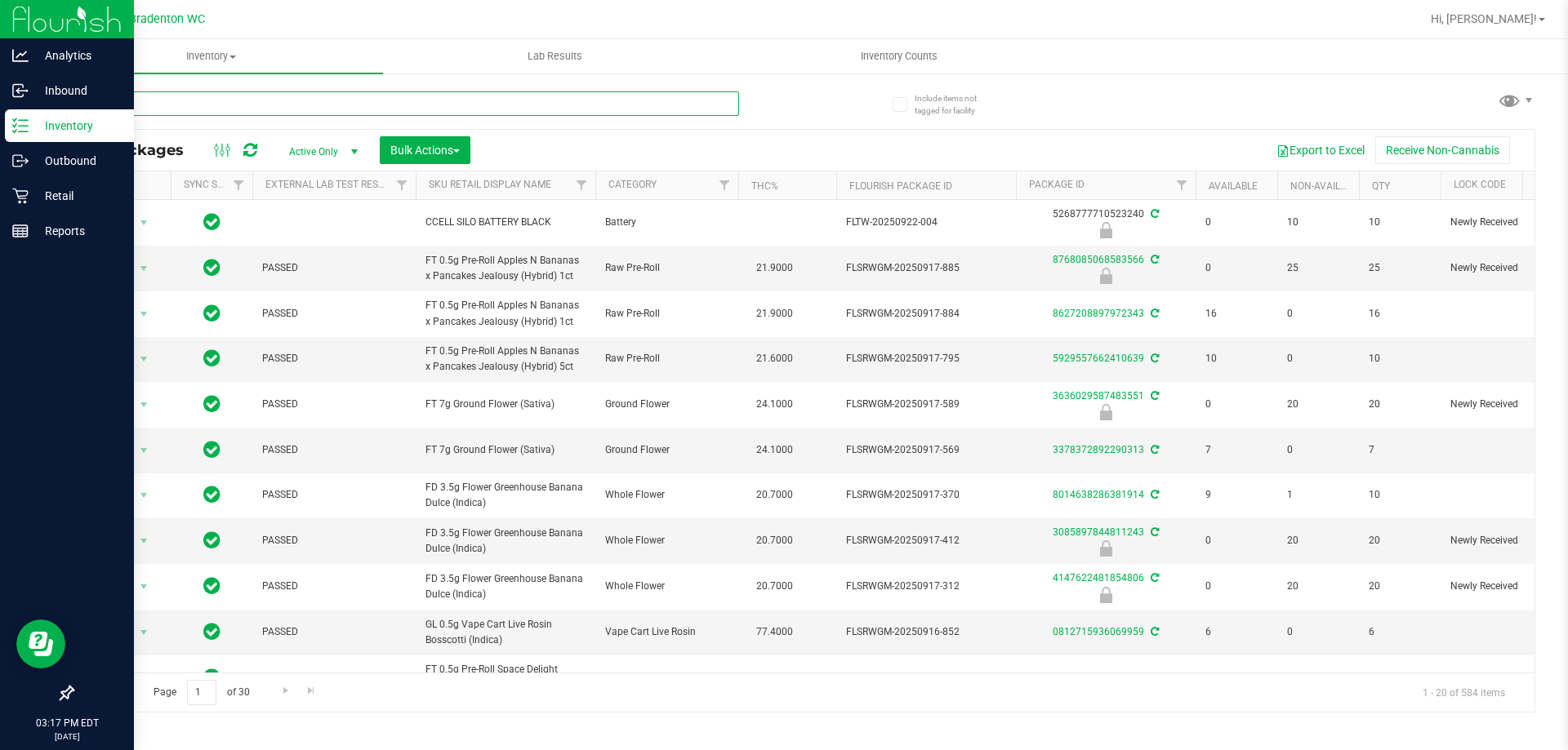
click at [263, 102] on input "text" at bounding box center [405, 103] width 667 height 25
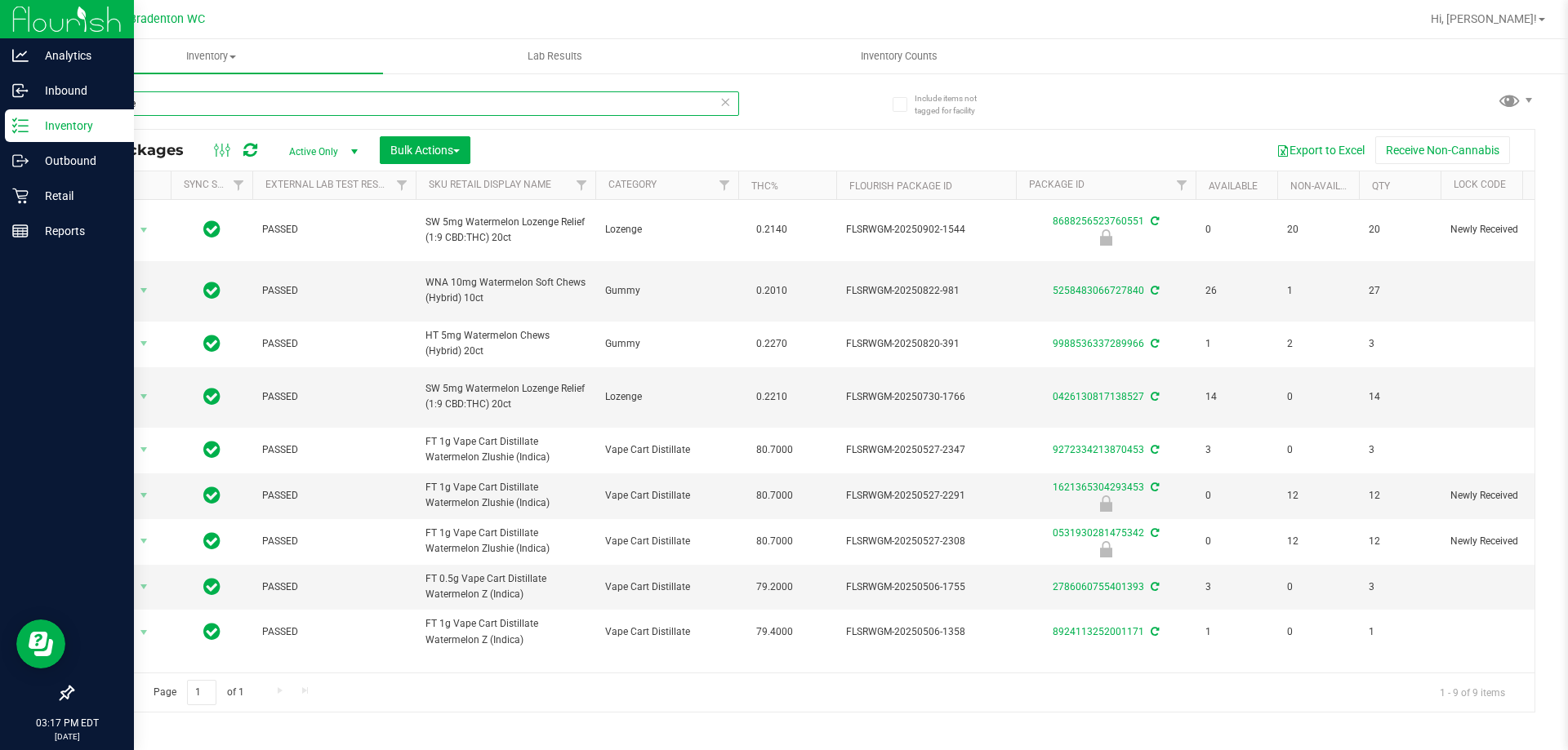
type input "waterme"
